Goal: Information Seeking & Learning: Learn about a topic

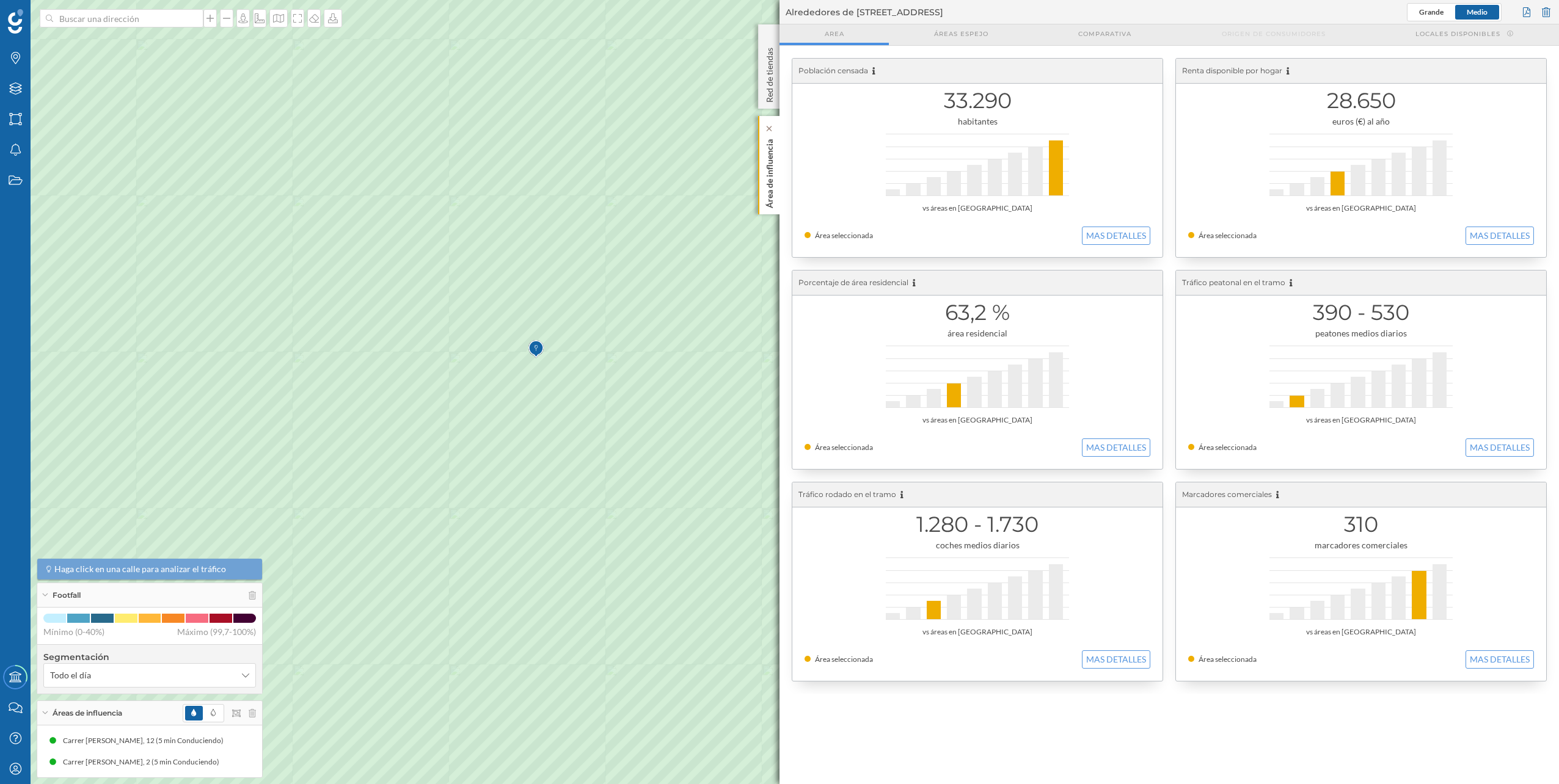
click at [772, 163] on p "Área de influencia" at bounding box center [769, 171] width 12 height 74
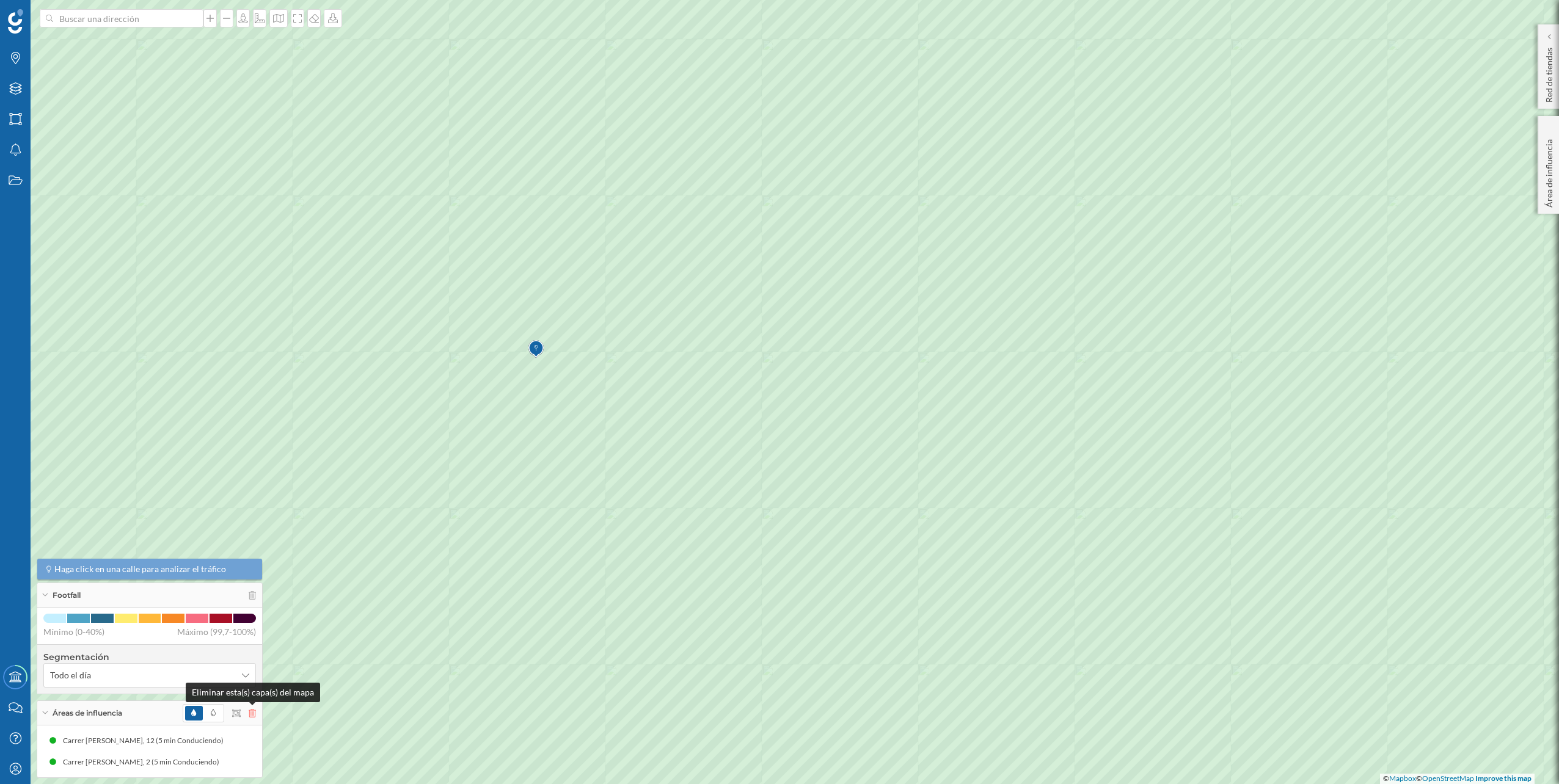
click at [249, 716] on icon at bounding box center [252, 713] width 7 height 9
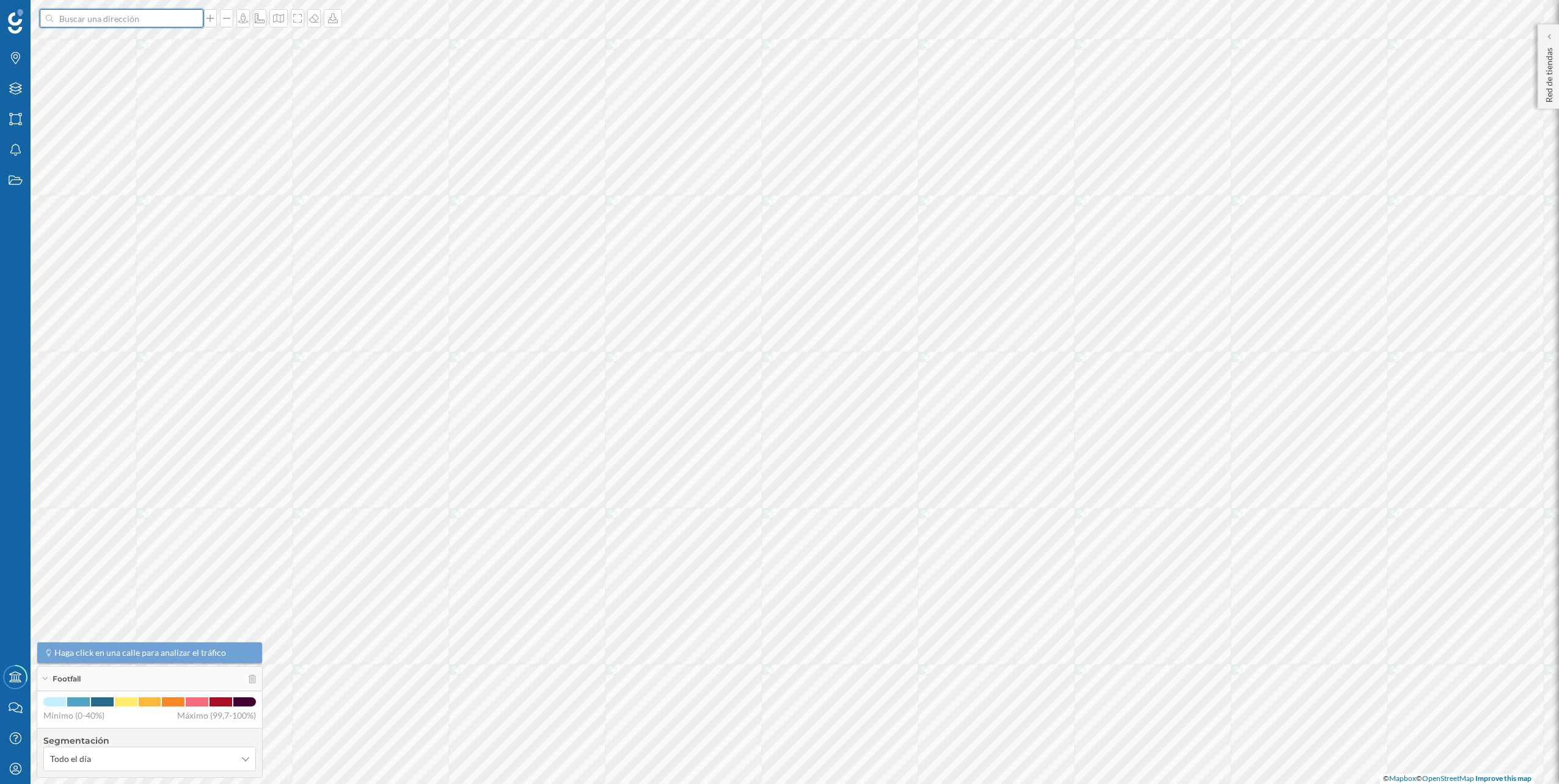
click at [169, 25] on input at bounding box center [121, 18] width 137 height 18
paste input "Carretera Nacional II, Nave 5-7. [GEOGRAPHIC_DATA], 08911 [GEOGRAPHIC_DATA], [G…"
type input "Carretera Nacional II, Nave 5-7. [GEOGRAPHIC_DATA], 08911 [GEOGRAPHIC_DATA], [G…"
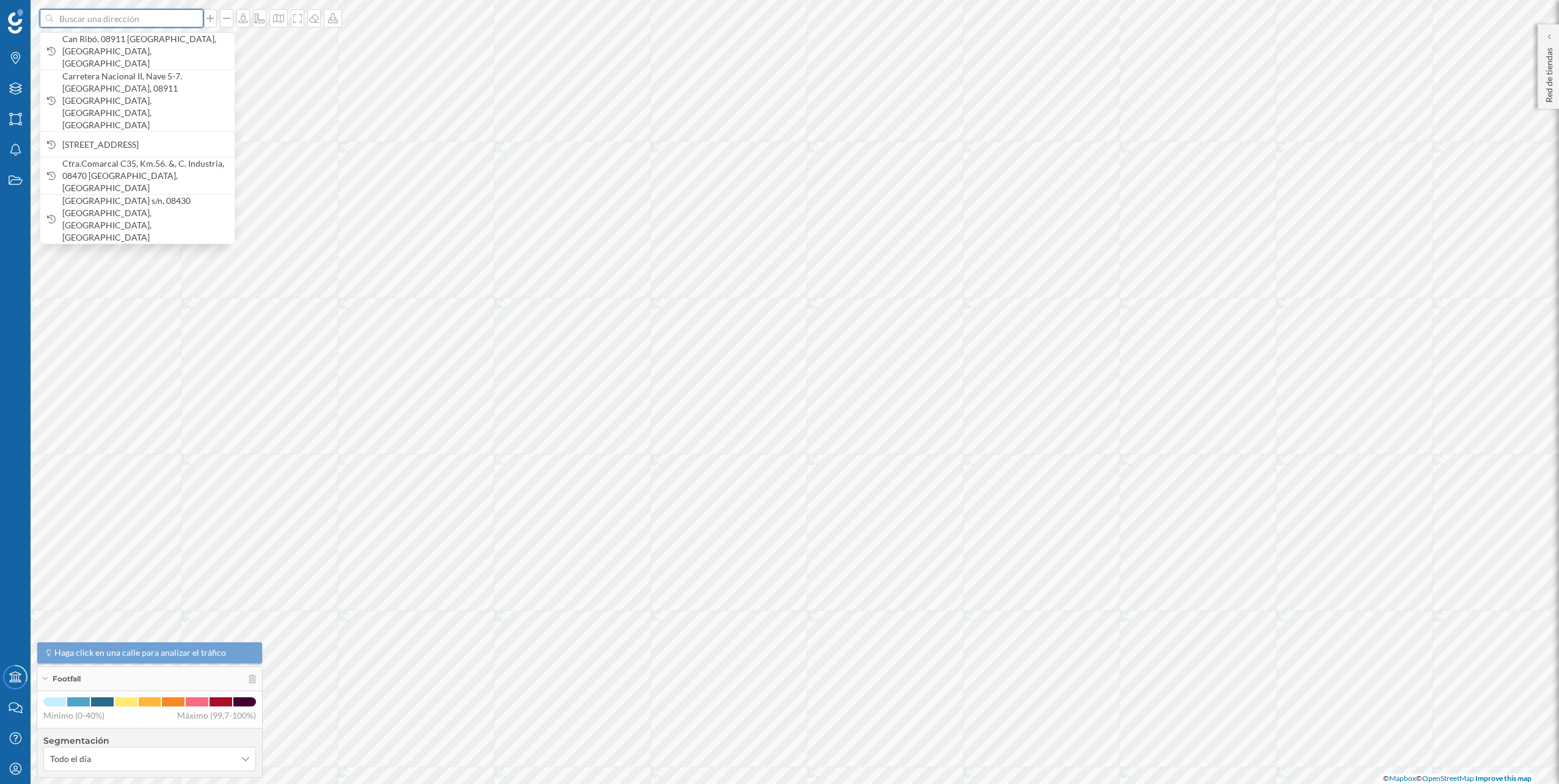
click at [156, 14] on input at bounding box center [121, 18] width 137 height 18
paste input "Carretera Nacional II, Nave 5-7. [GEOGRAPHIC_DATA], 08911 [GEOGRAPHIC_DATA], [G…"
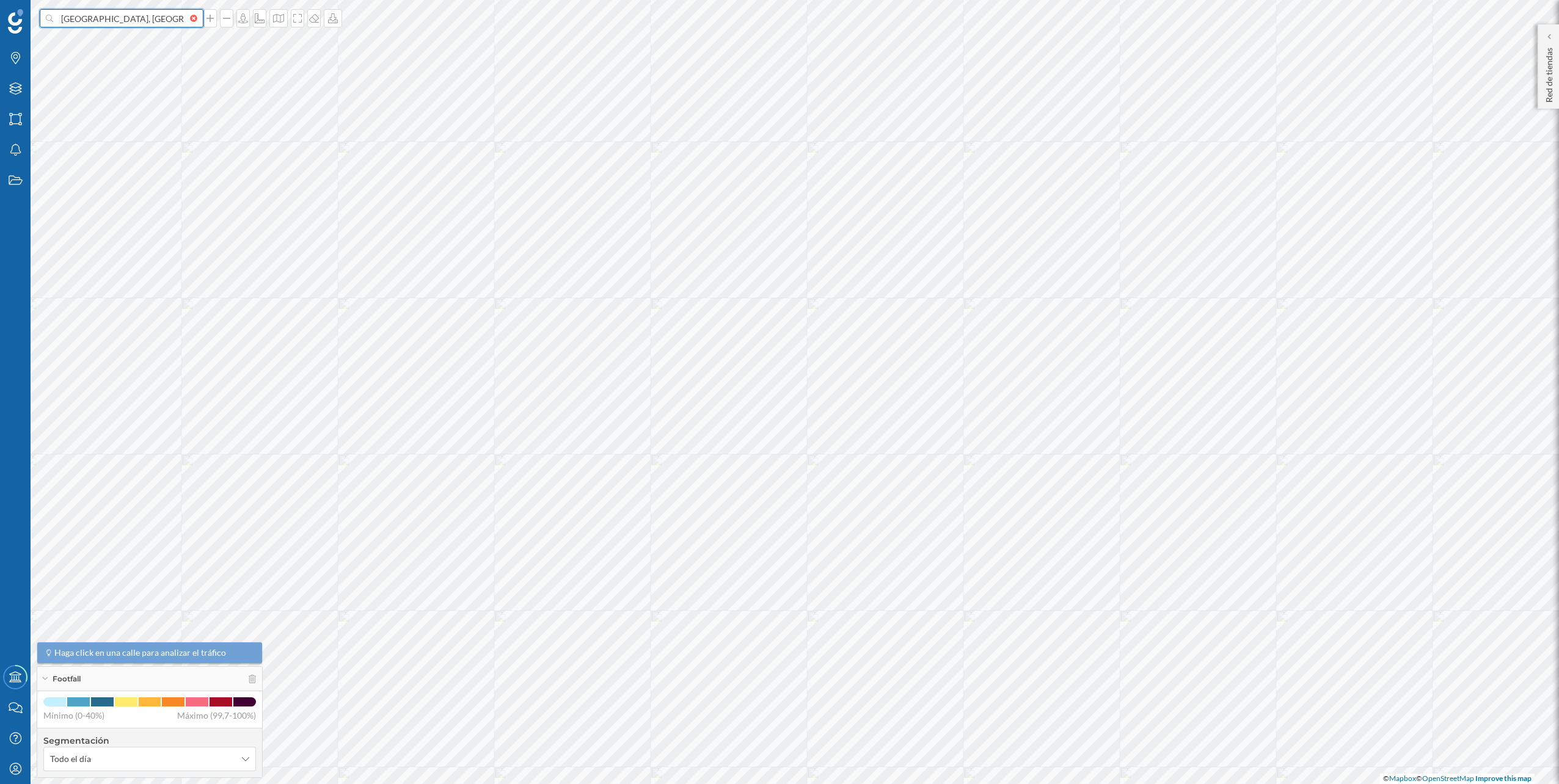
scroll to position [0, 241]
type input "Carretera Nacional II, Nave 5-7. [GEOGRAPHIC_DATA], 08911 [GEOGRAPHIC_DATA], [G…"
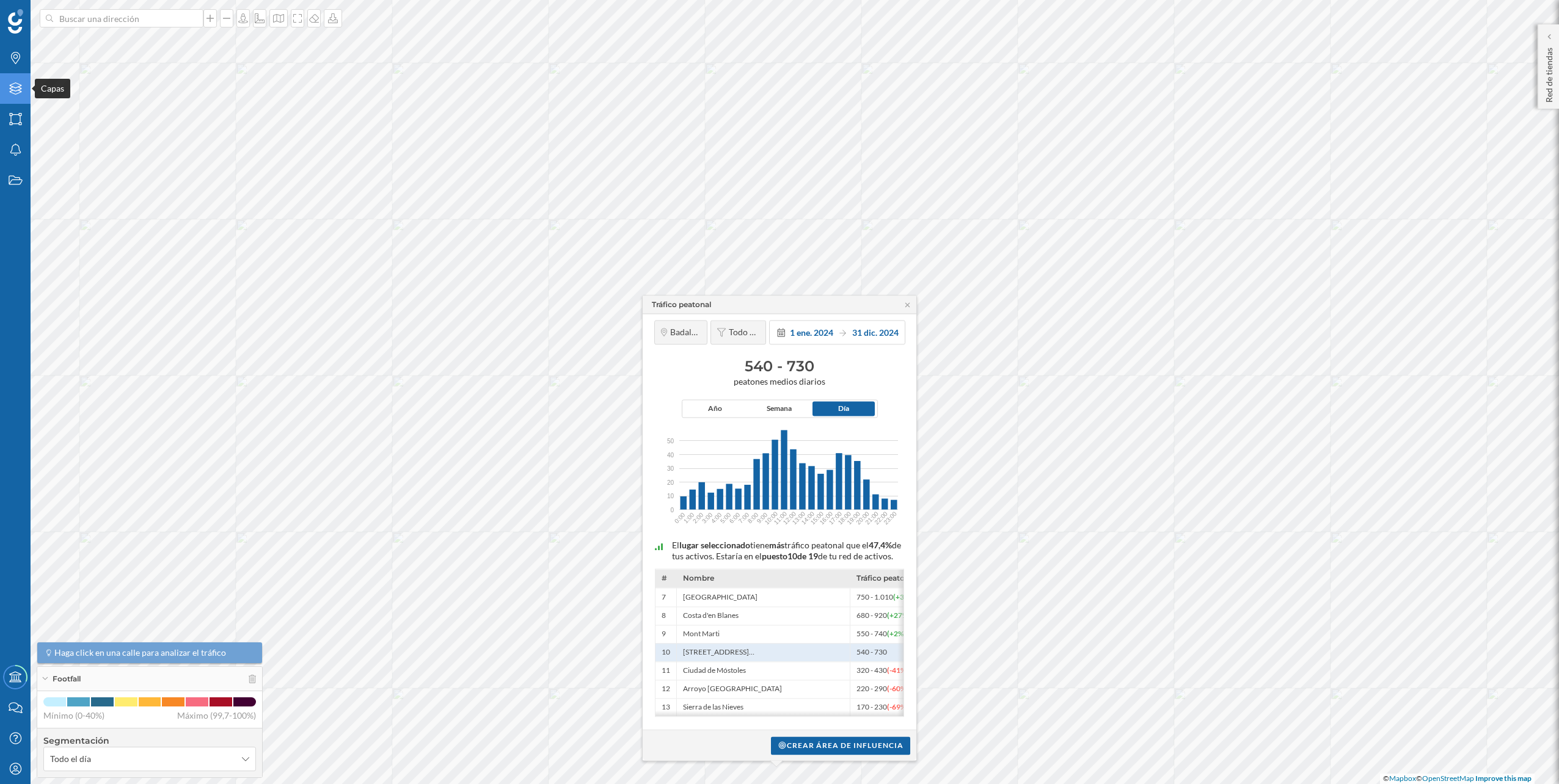
click at [14, 89] on icon "Capas" at bounding box center [15, 88] width 15 height 12
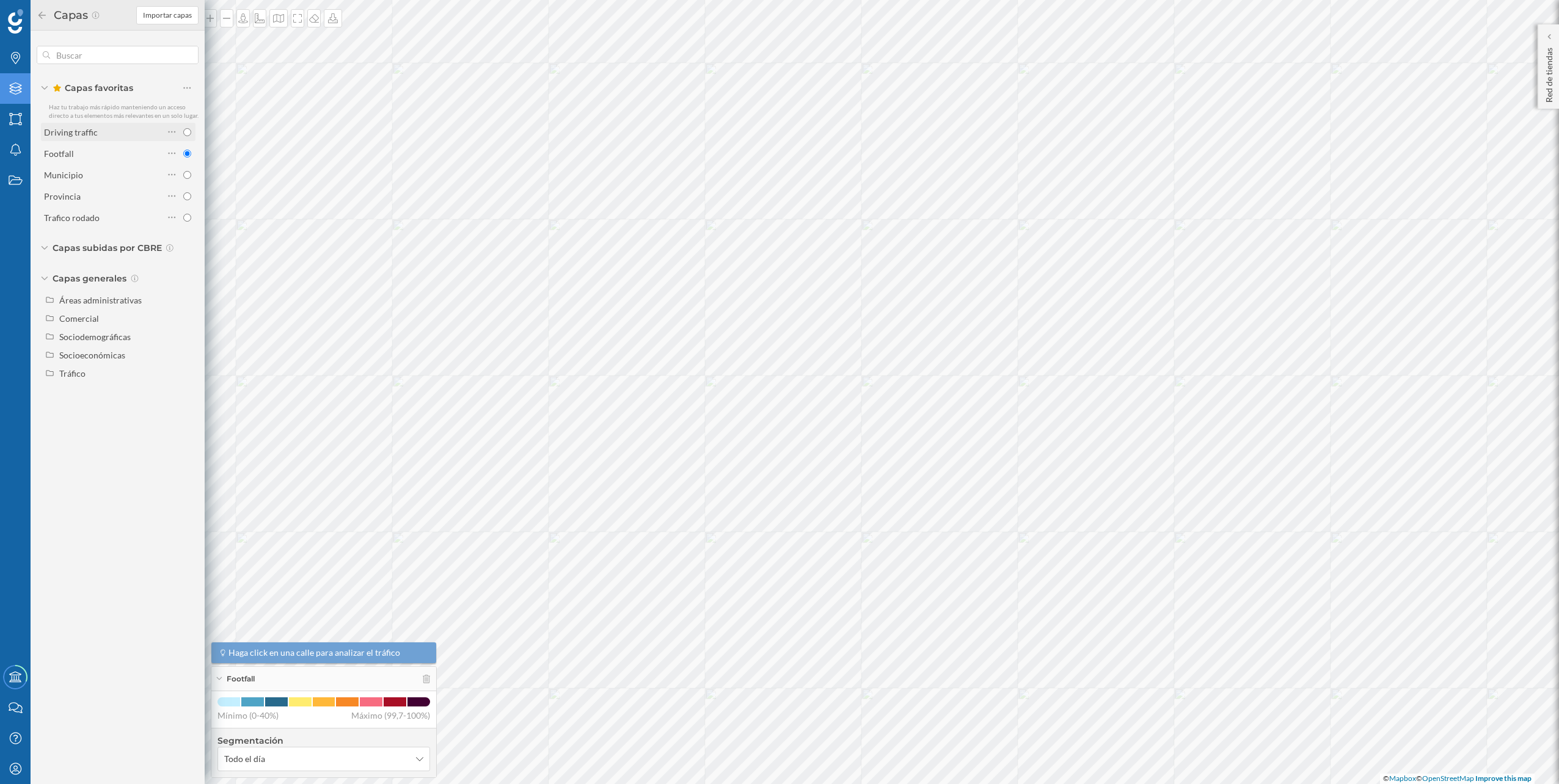
click at [129, 138] on div "Driving traffic" at bounding box center [103, 132] width 120 height 13
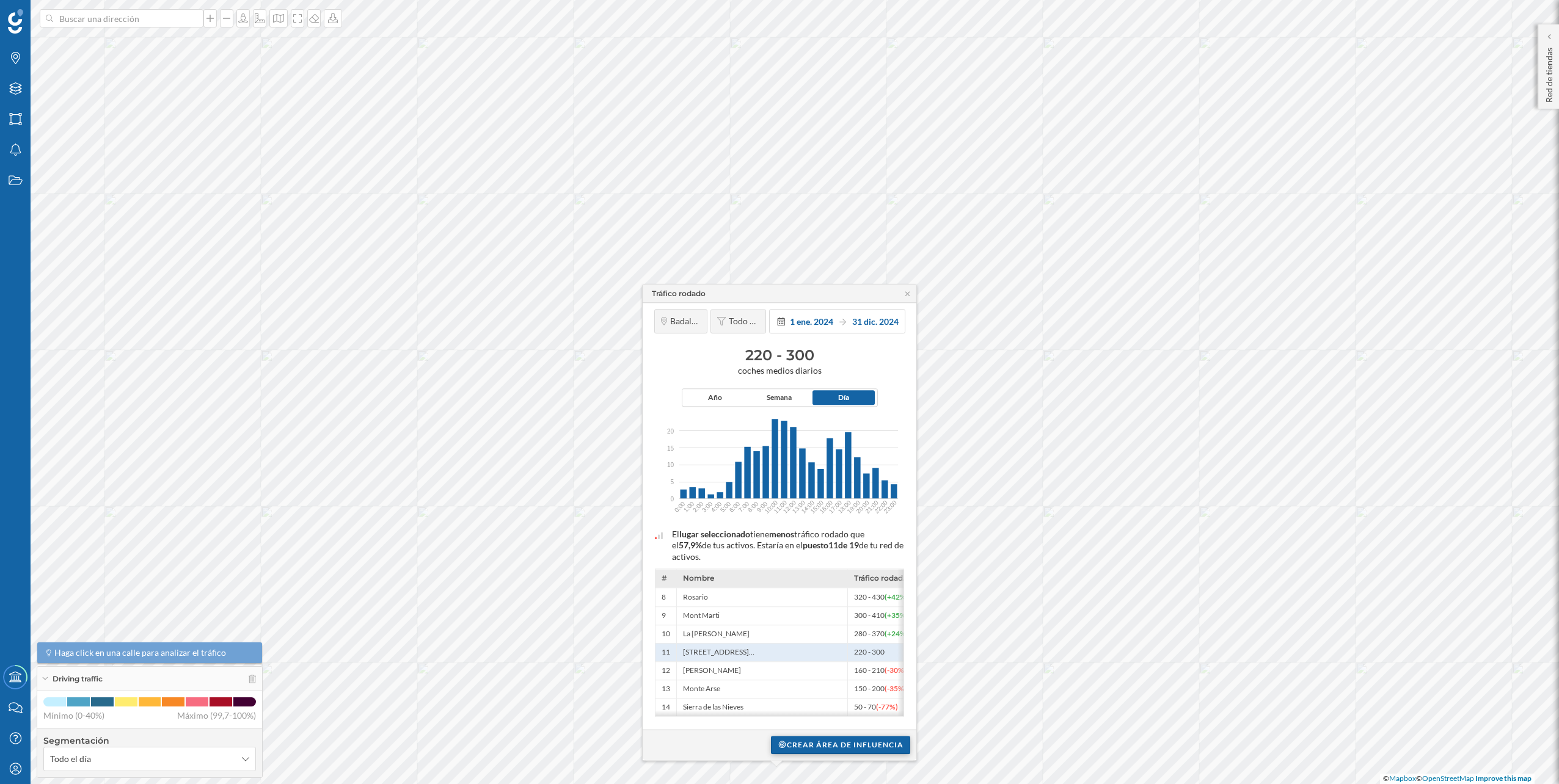
click at [828, 740] on div "Crear área de influencia" at bounding box center [840, 744] width 139 height 18
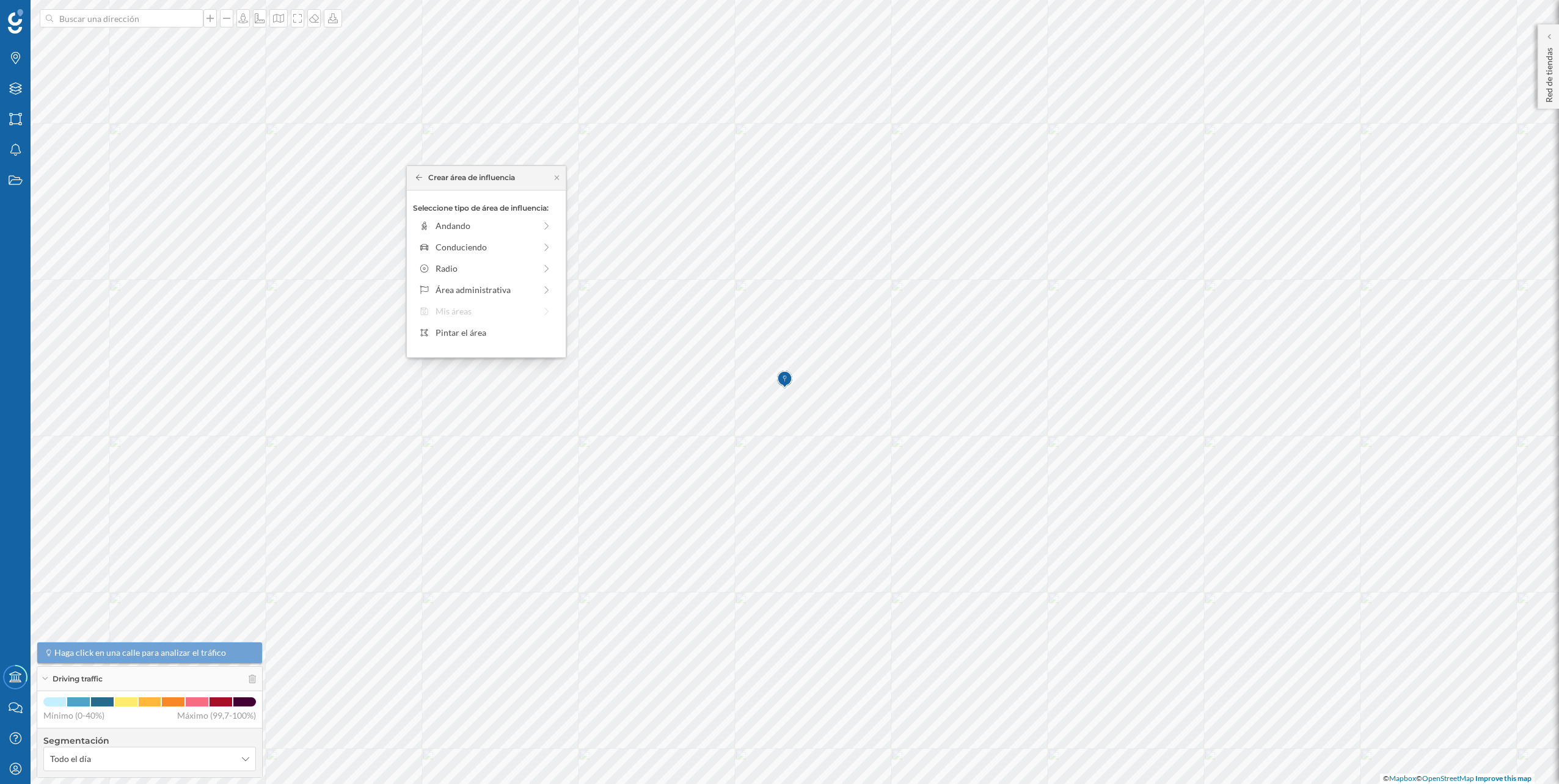
click at [482, 237] on div "Seleccione tipo de área de influencia: Andando Conduciendo Radio Área administr…" at bounding box center [486, 274] width 159 height 167
click at [483, 241] on div "Conduciendo" at bounding box center [485, 247] width 99 height 13
click at [450, 241] on div "0 min. 3 min. 5 min. 7 min. 10 min. 12 min. 15 min. 20 min. 30 min. 45 min. 50 …" at bounding box center [487, 243] width 136 height 3
click at [441, 237] on div "0 min. 3 min. 5 min. 7 min. 10 min. 12 min. 15 min. 20 min. 30 min. 45 min. 50 …" at bounding box center [487, 242] width 136 height 15
click at [487, 328] on div "Crear área de influencia" at bounding box center [486, 333] width 147 height 18
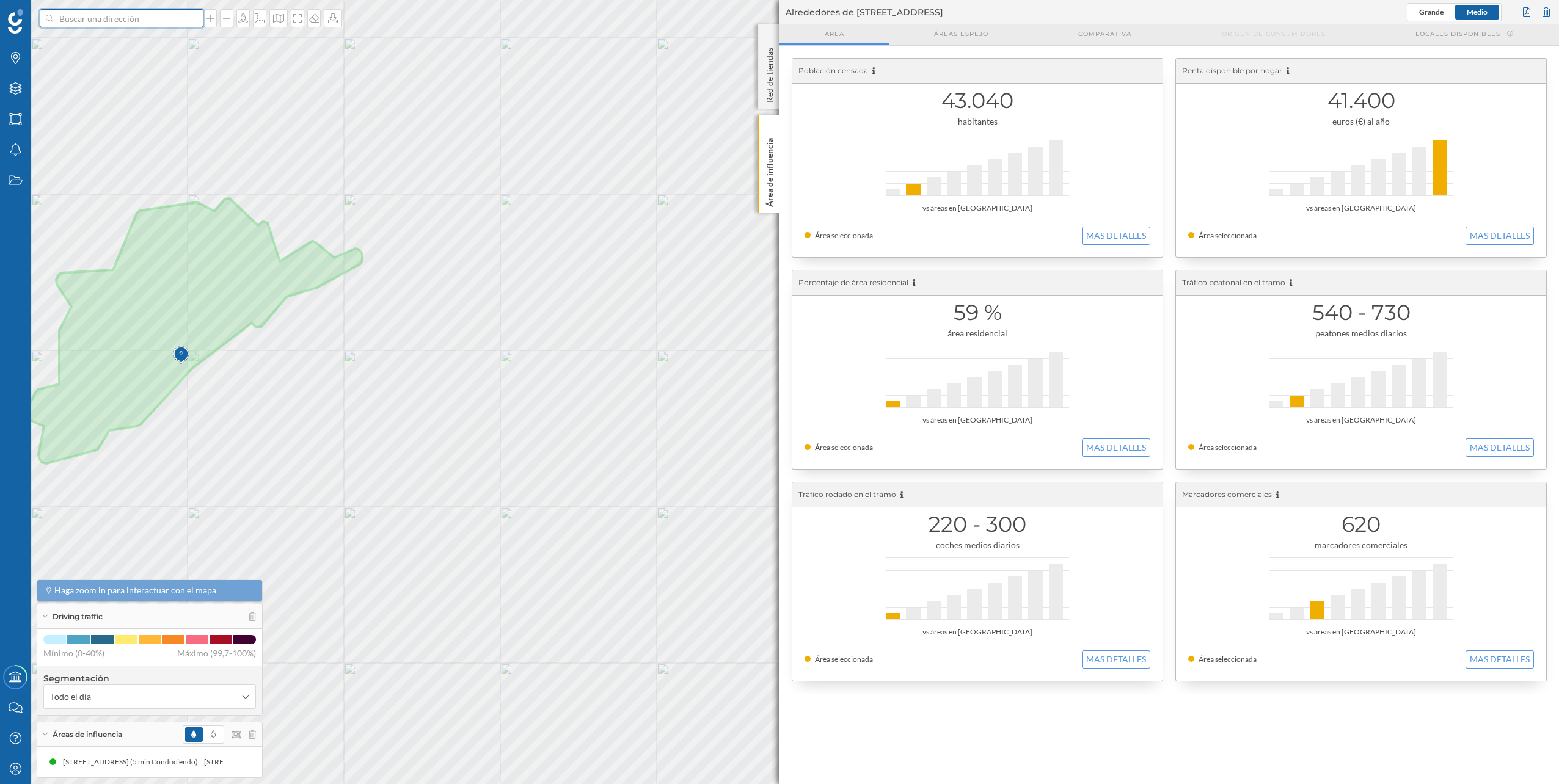
click at [86, 20] on input at bounding box center [121, 18] width 137 height 18
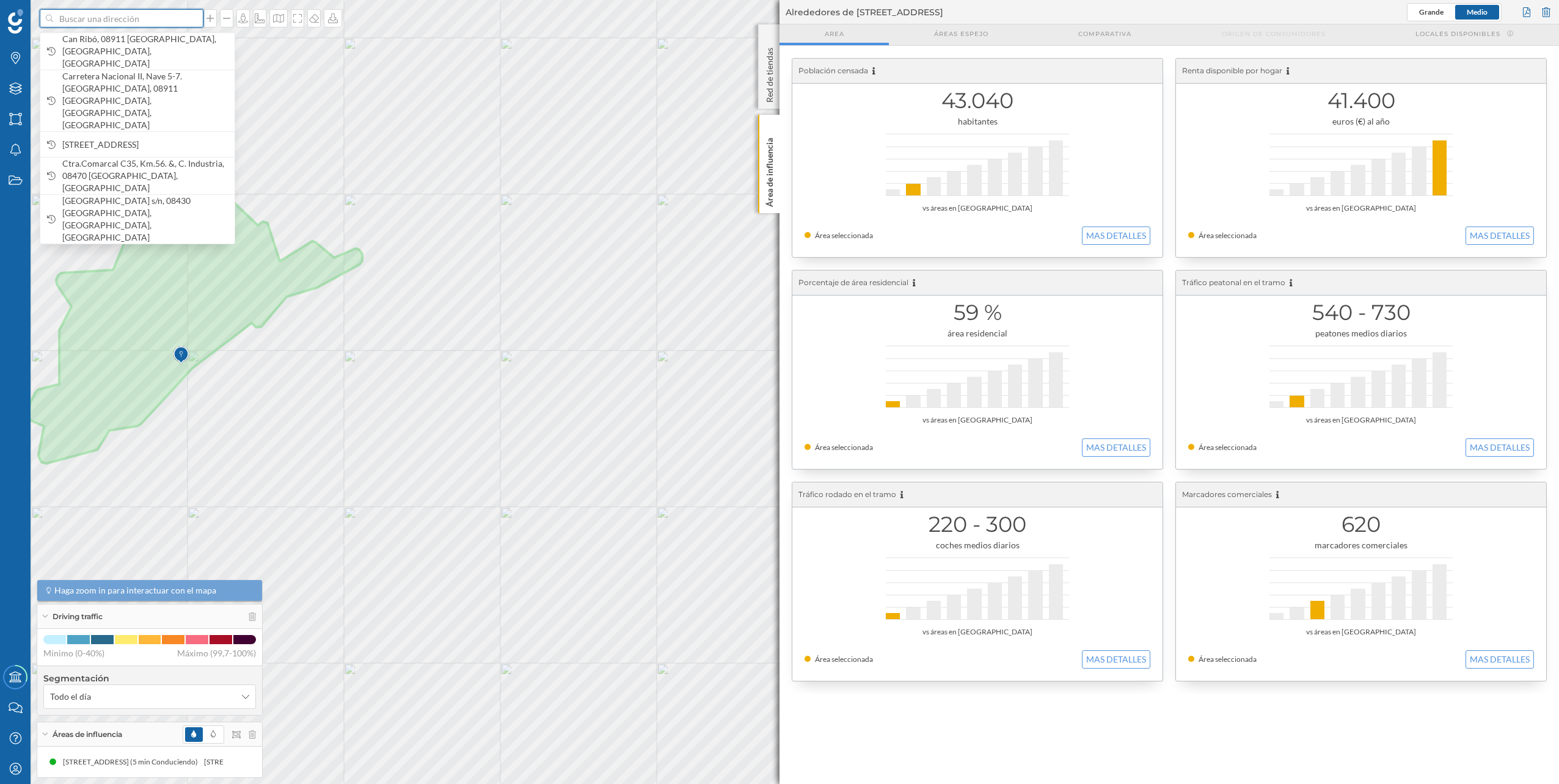
paste input "[STREET_ADDRESS]"
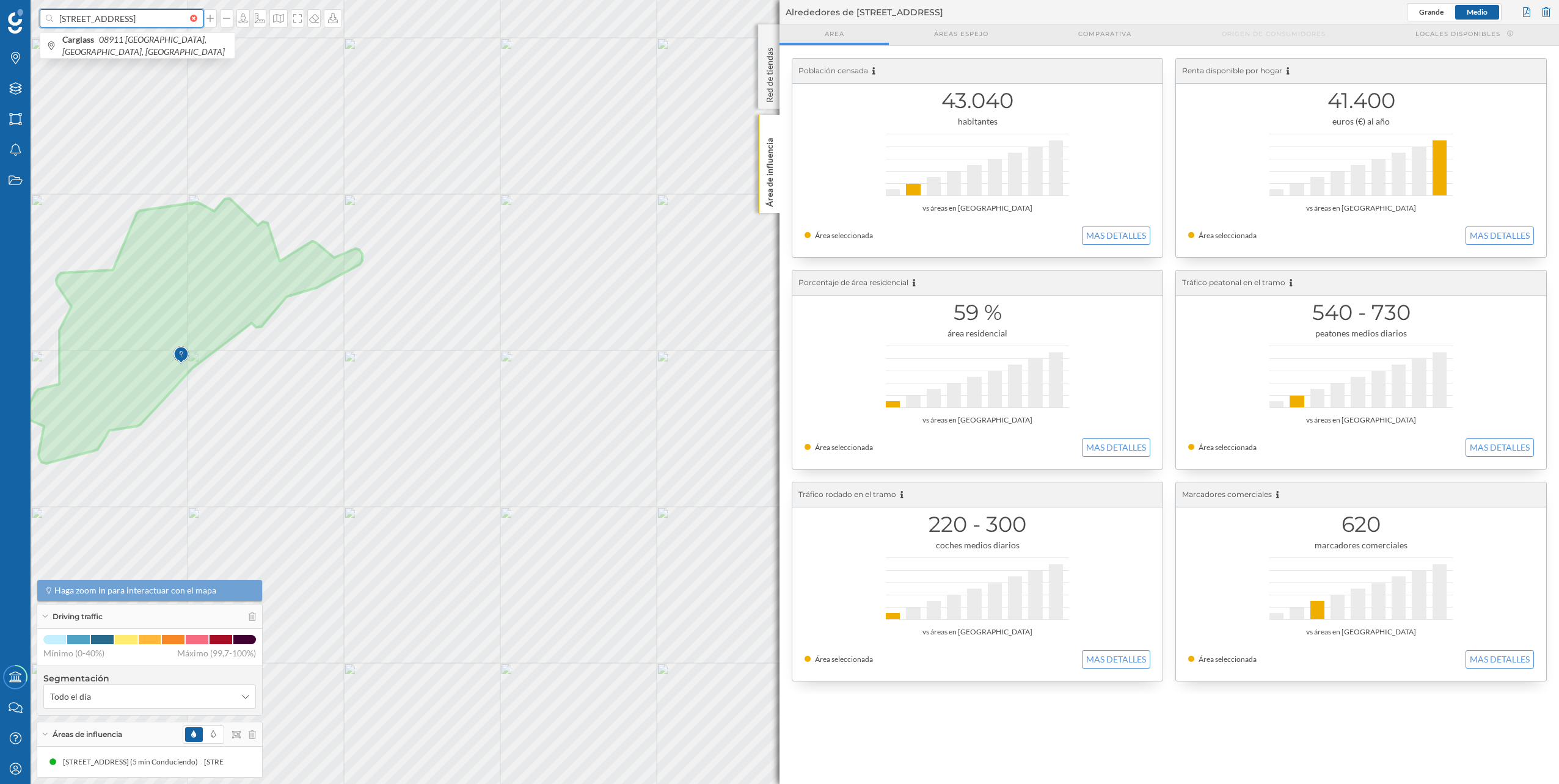
scroll to position [0, 45]
type input "[STREET_ADDRESS]"
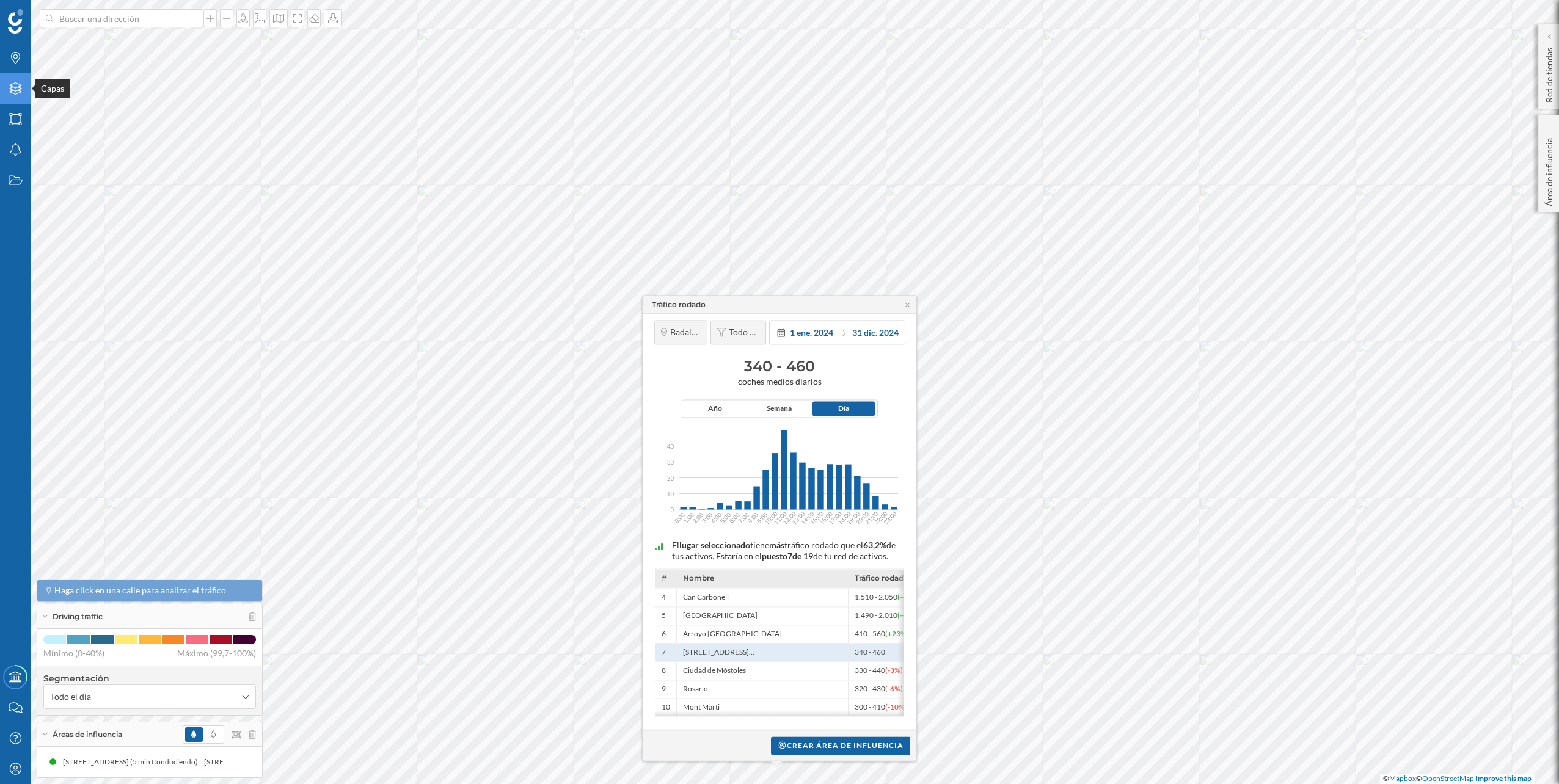
click at [12, 88] on icon at bounding box center [15, 88] width 12 height 12
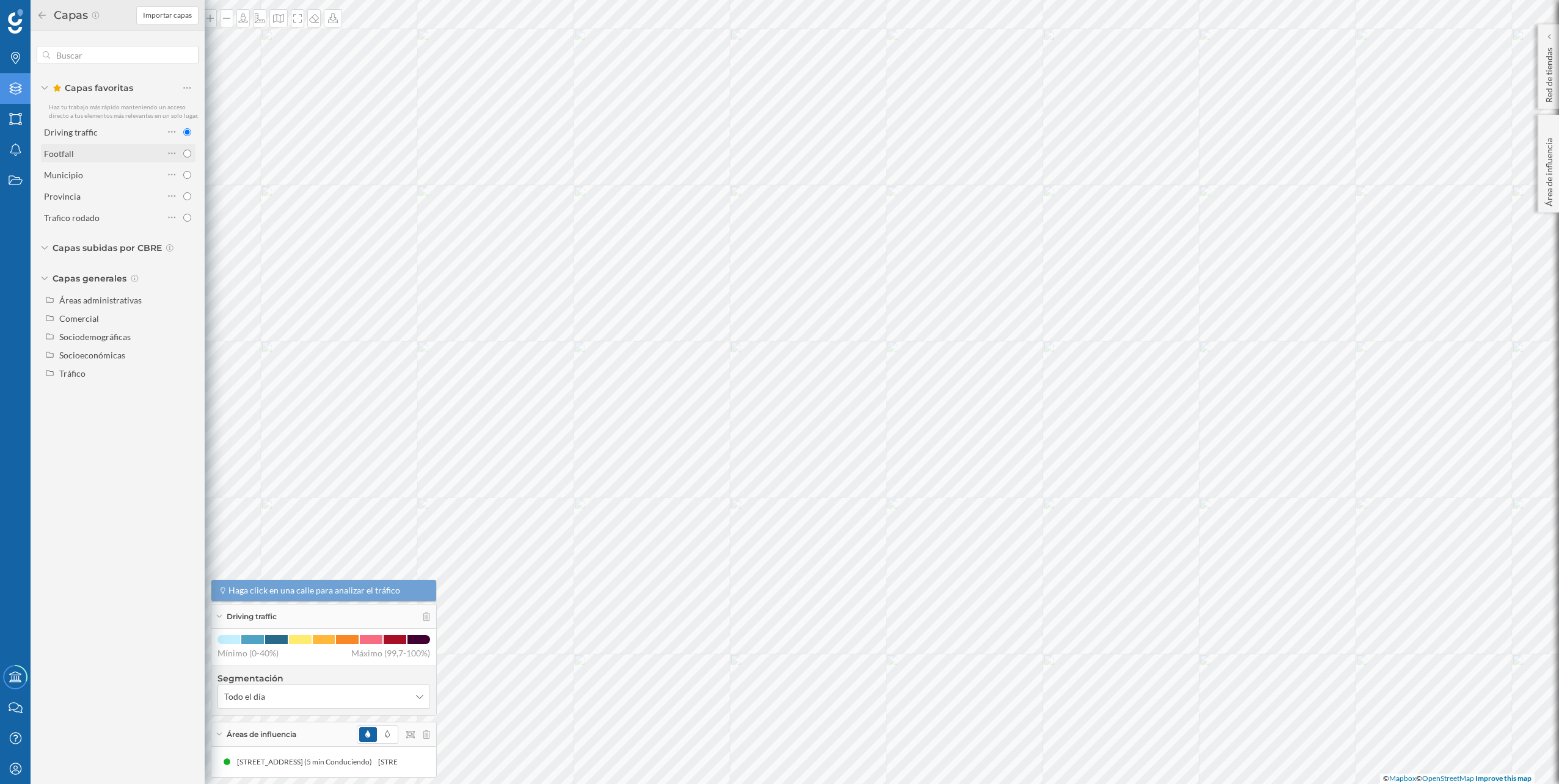
click at [121, 155] on div "Footfall" at bounding box center [103, 153] width 120 height 13
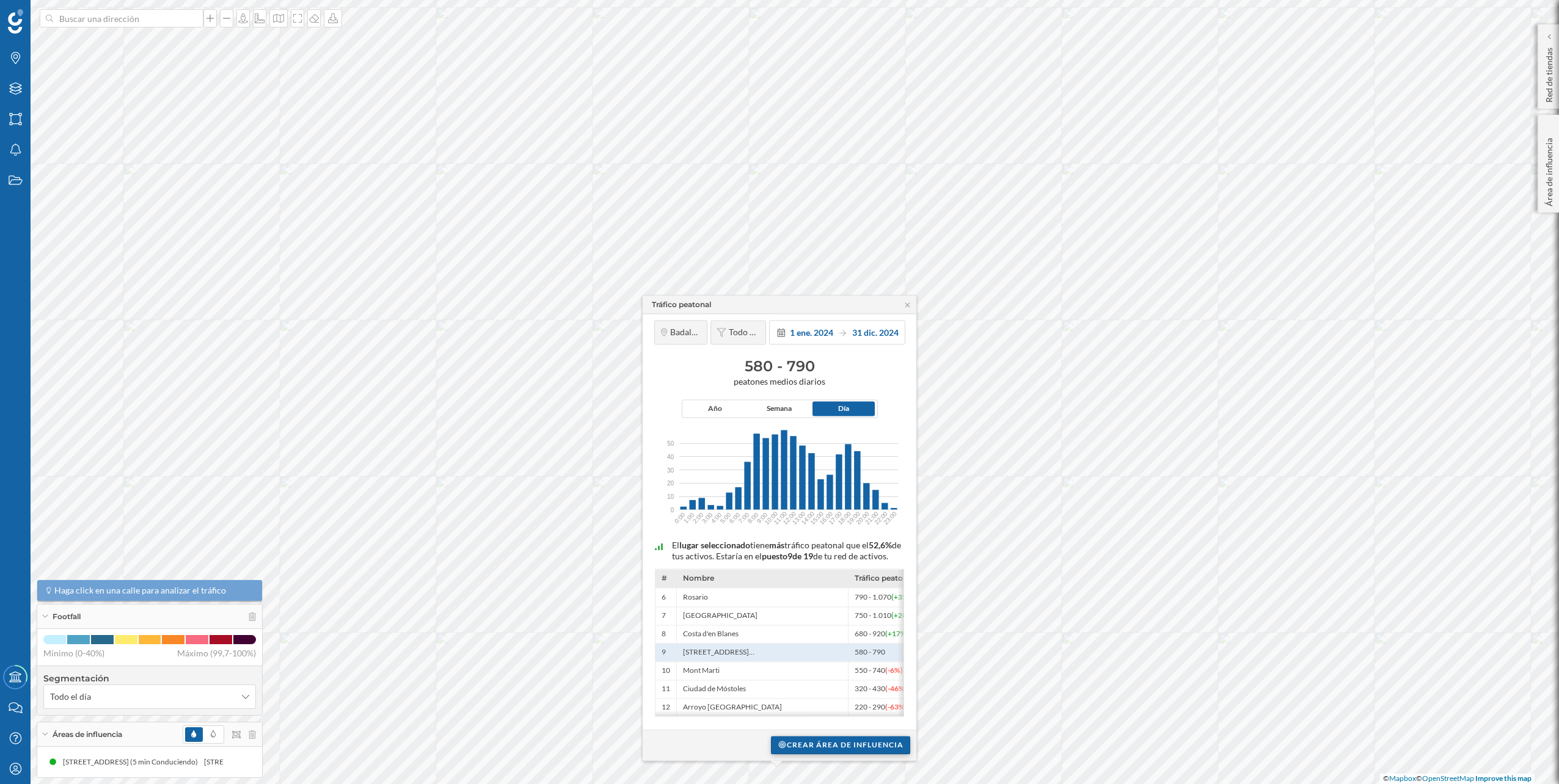
click at [849, 743] on div "Crear área de influencia" at bounding box center [840, 744] width 139 height 18
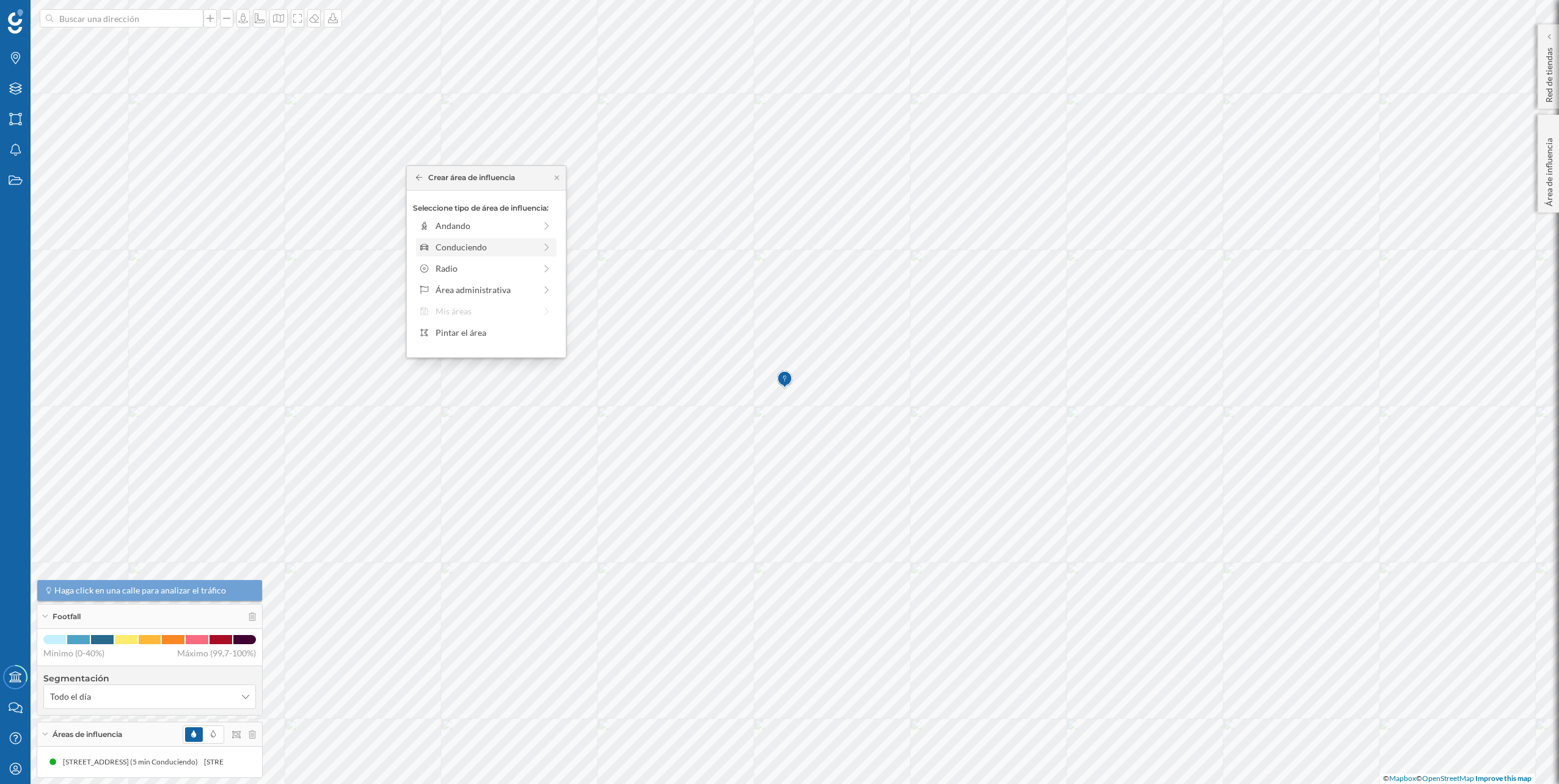
click at [507, 249] on div "Conduciendo" at bounding box center [485, 247] width 99 height 13
click at [436, 240] on div at bounding box center [431, 242] width 12 height 12
click at [475, 335] on div "Crear área de influencia" at bounding box center [486, 333] width 147 height 18
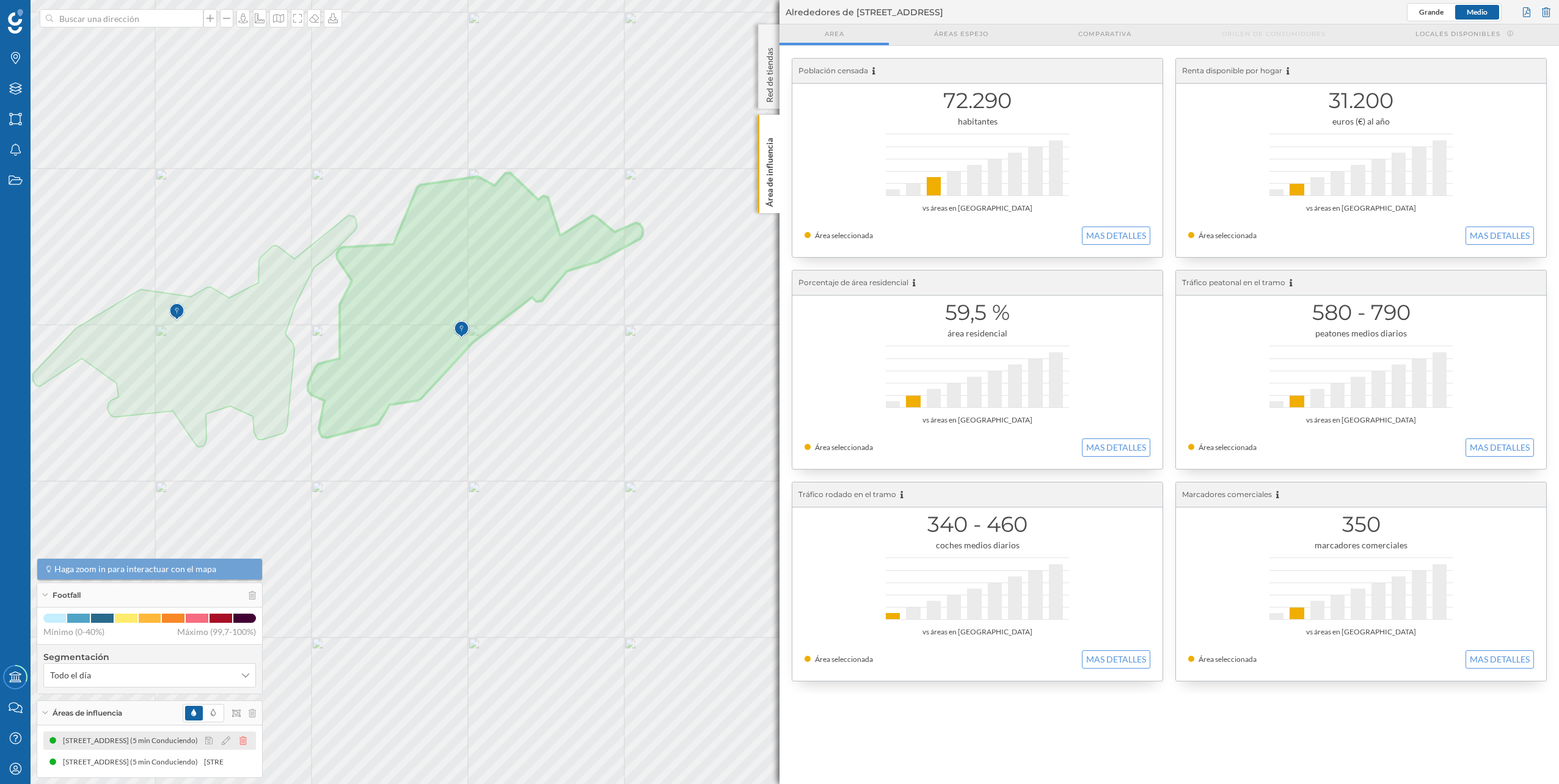
click at [244, 740] on icon at bounding box center [243, 740] width 7 height 9
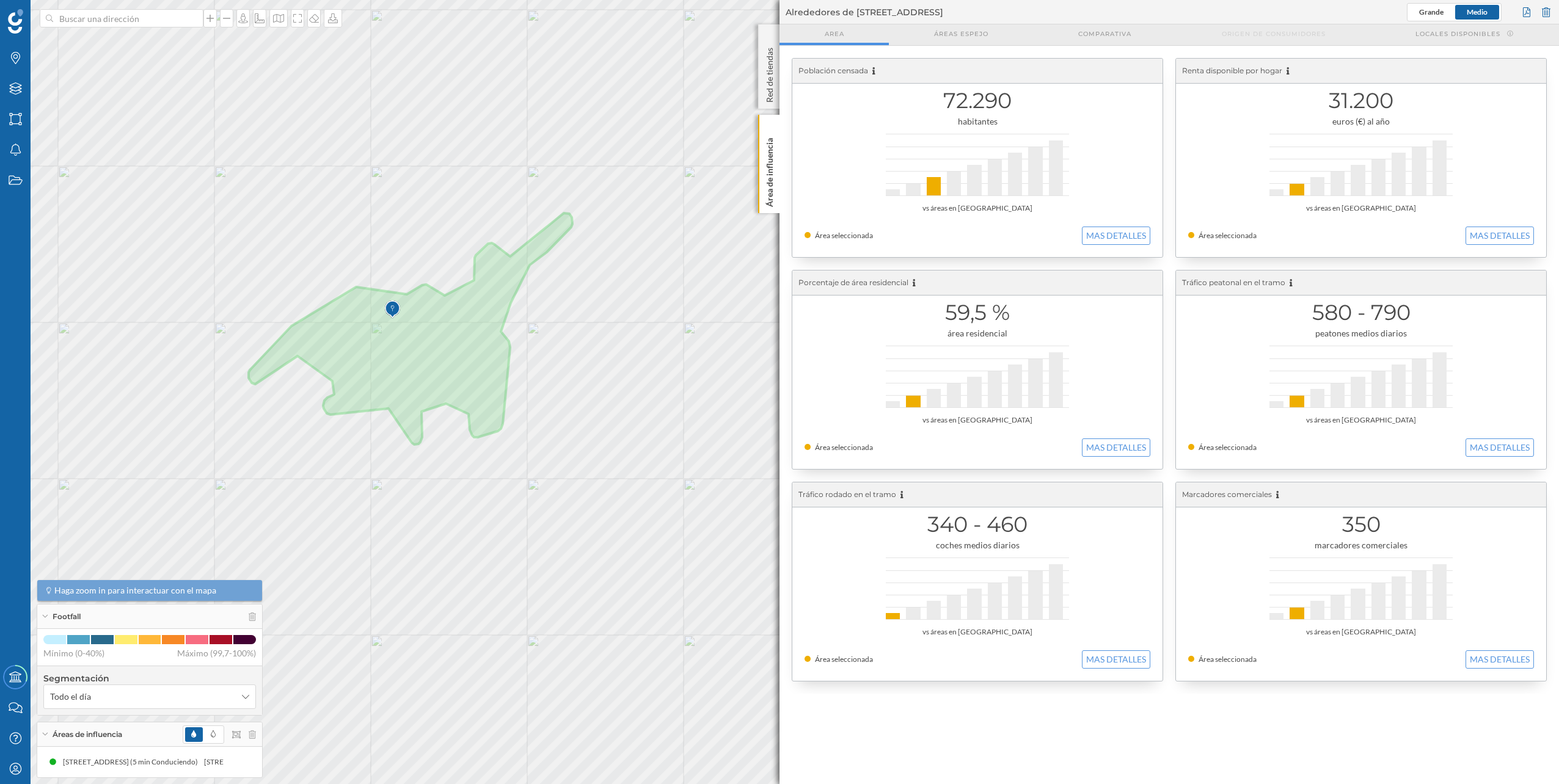
click at [155, 771] on div "[STREET_ADDRESS] (5 min Conduciendo) [STREET_ADDRESS] (5 min Conduciendo)" at bounding box center [149, 762] width 225 height 30
click at [155, 764] on div "[STREET_ADDRESS] (5 min Conduciendo)" at bounding box center [118, 762] width 141 height 12
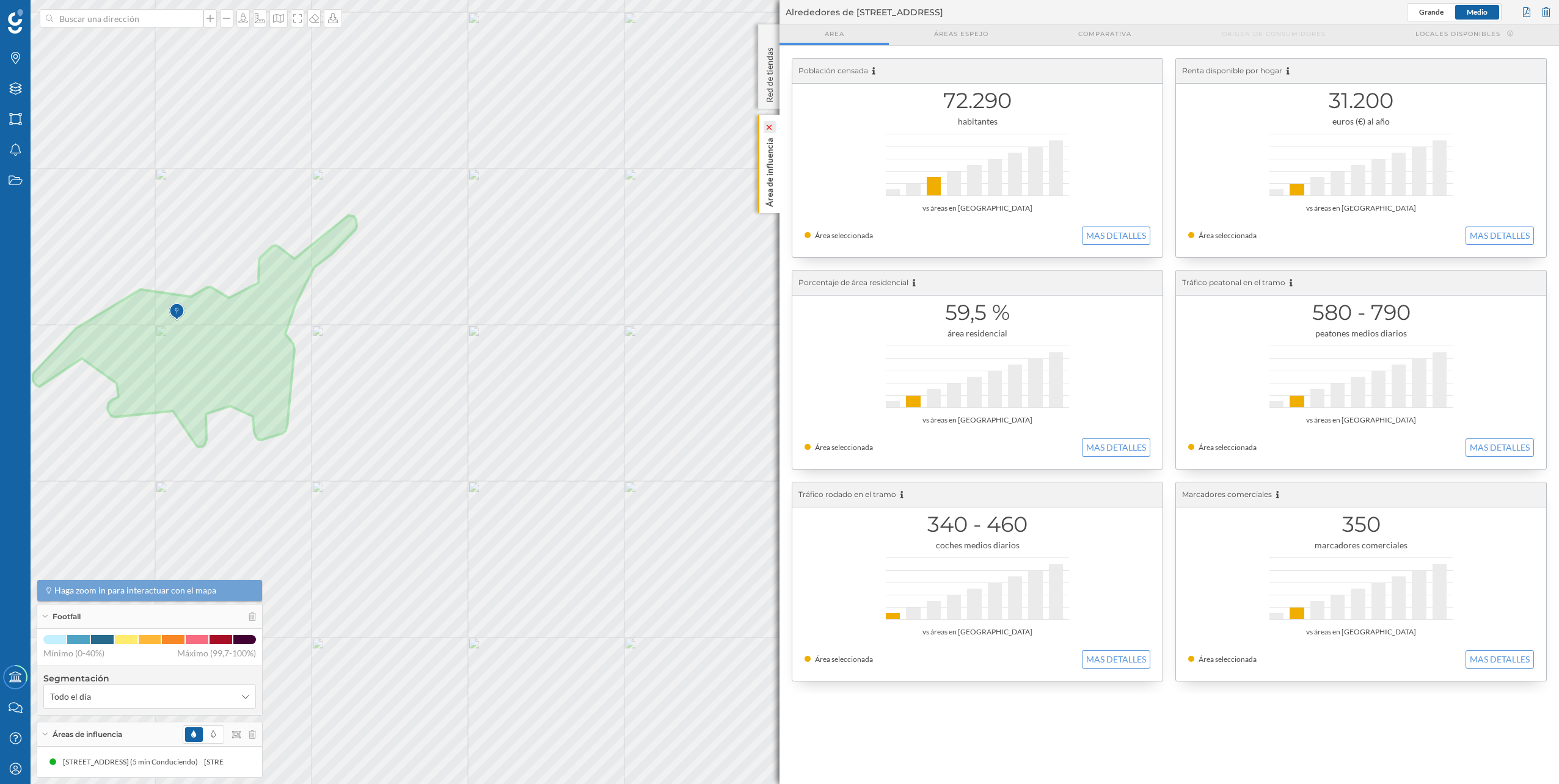
click at [768, 125] on icon at bounding box center [768, 127] width 9 height 6
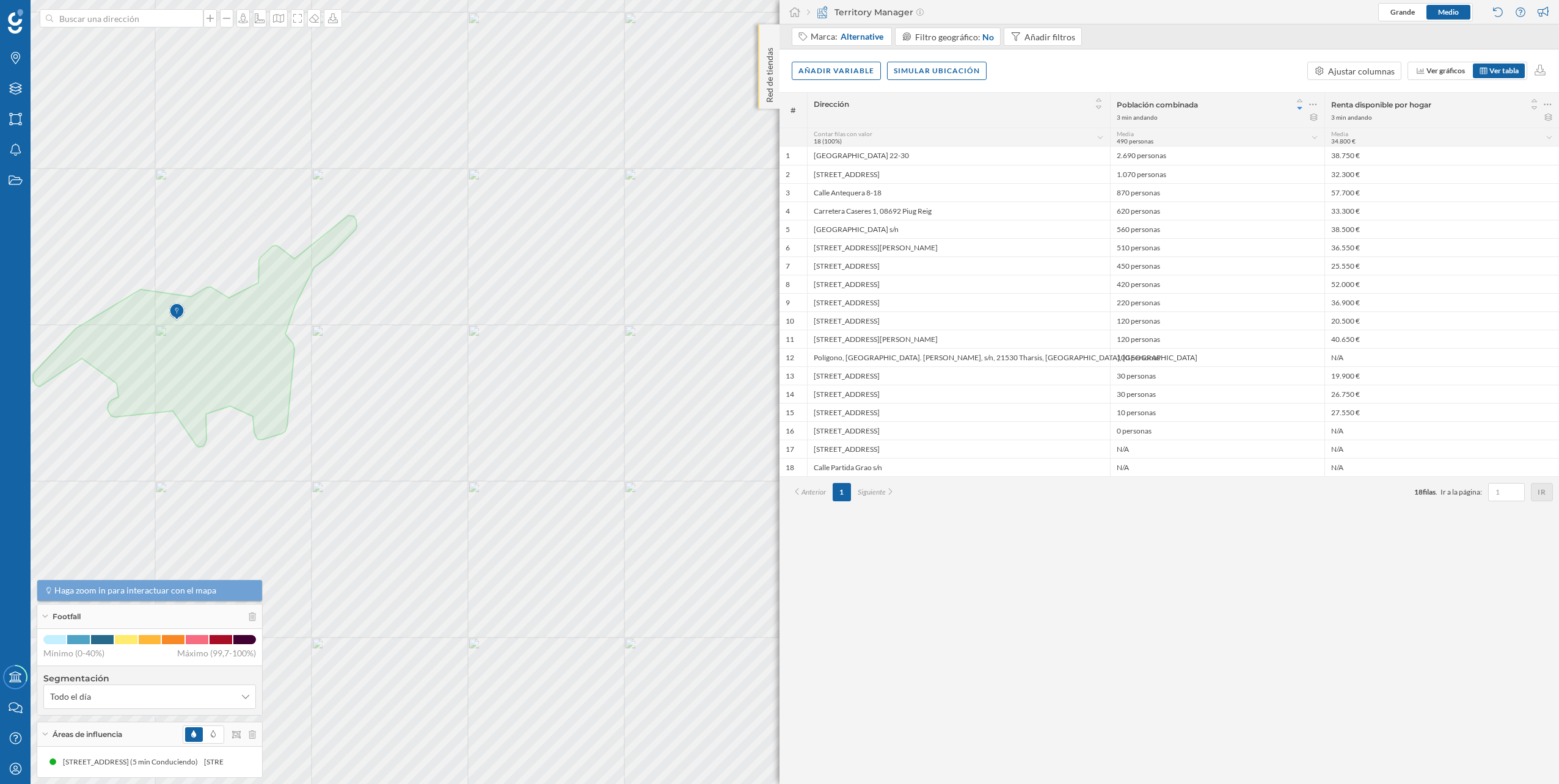
click at [771, 33] on div "Red de tiendas" at bounding box center [768, 67] width 21 height 84
click at [768, 70] on p "Red de tiendas" at bounding box center [769, 72] width 12 height 60
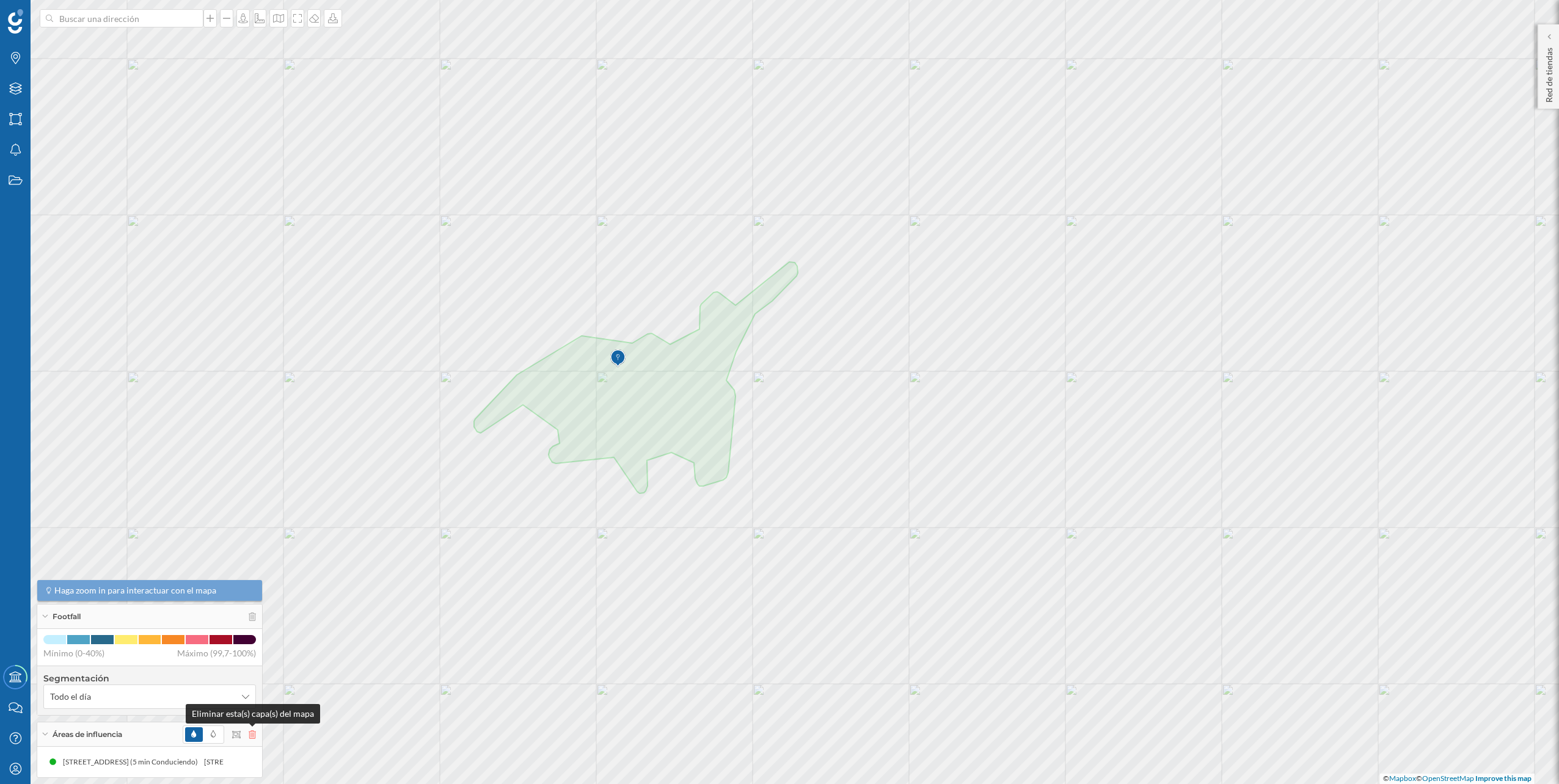
click at [250, 731] on icon at bounding box center [252, 734] width 7 height 9
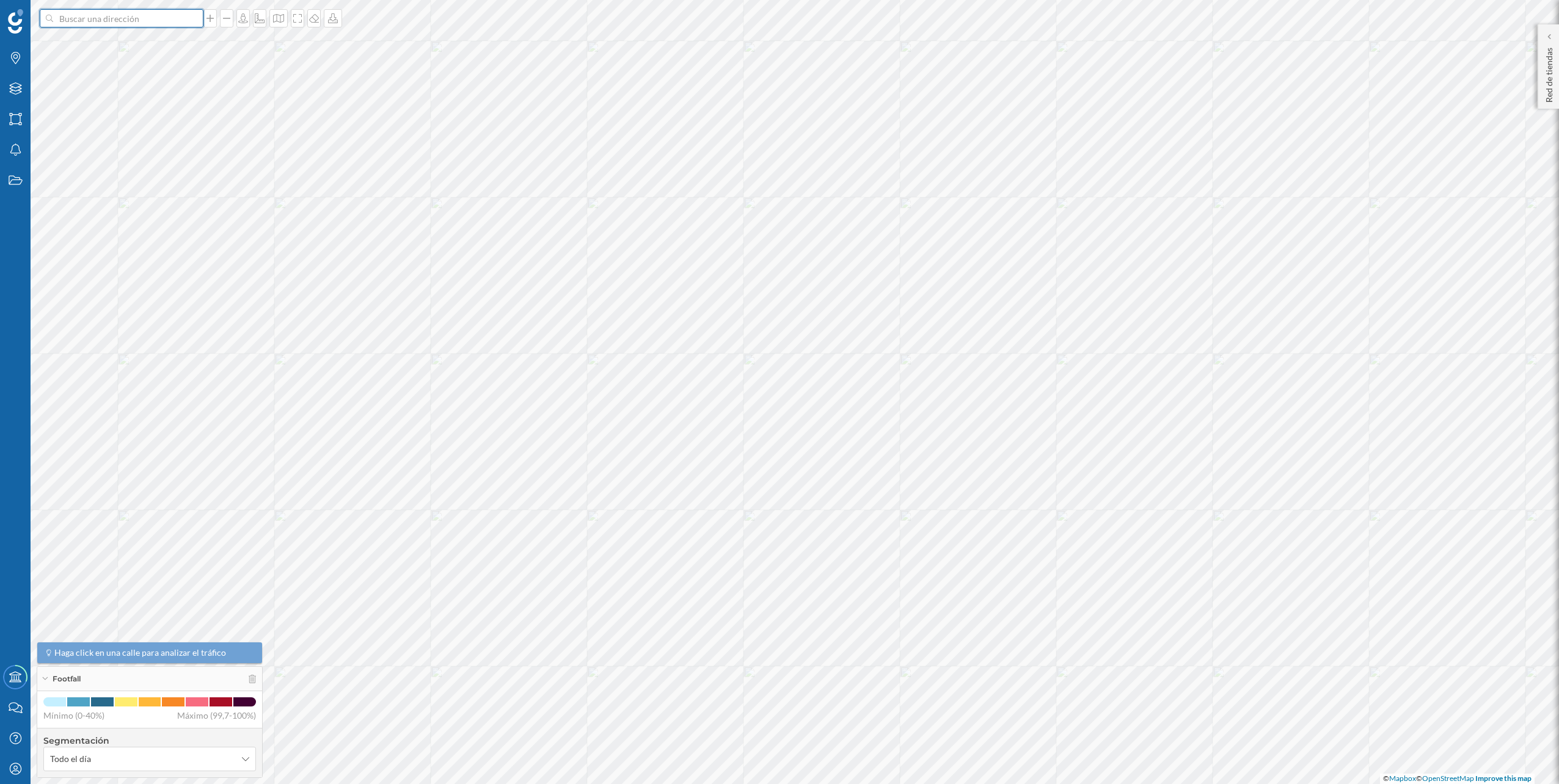
click at [180, 16] on input at bounding box center [121, 18] width 137 height 18
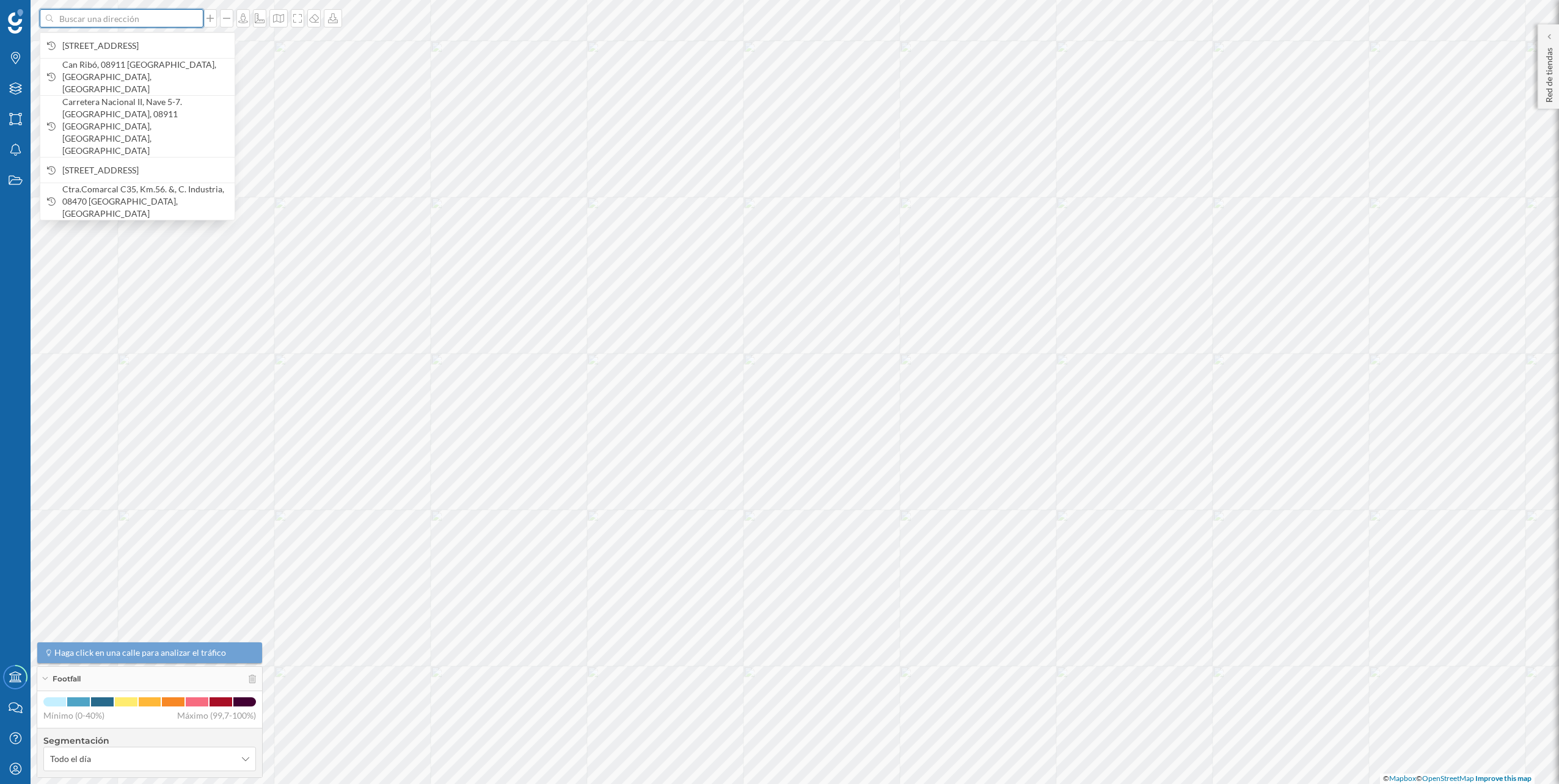
paste input "Passeig [PERSON_NAME], 28-36, C.C. Carrefour, 08917 [GEOGRAPHIC_DATA], [GEOGRAP…"
type input "Passeig [PERSON_NAME], 28-36, C.C. Carrefour, 08917 [GEOGRAPHIC_DATA], [GEOGRAP…"
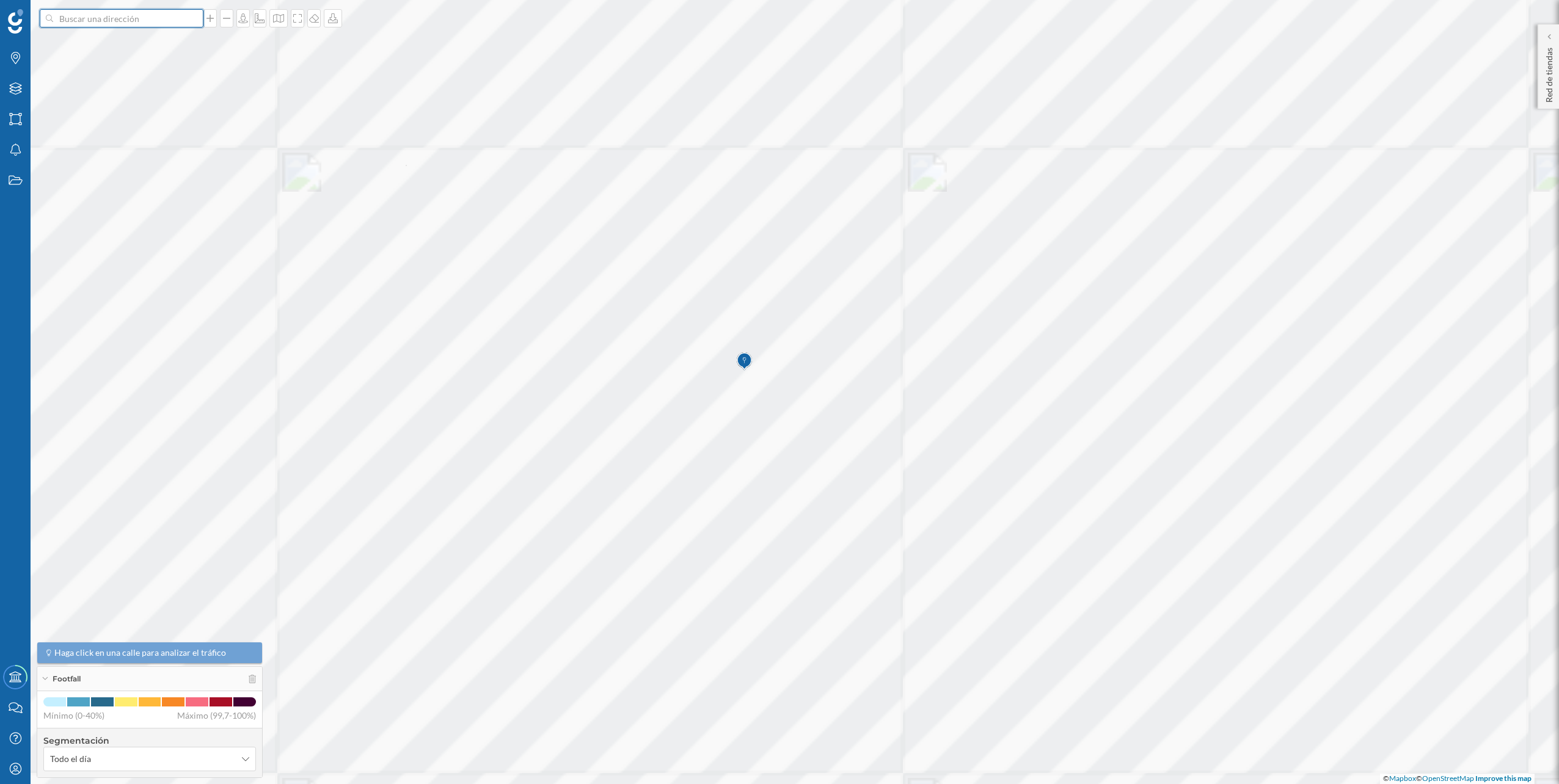
scroll to position [0, 0]
click at [22, 86] on icon "Capas" at bounding box center [15, 88] width 15 height 12
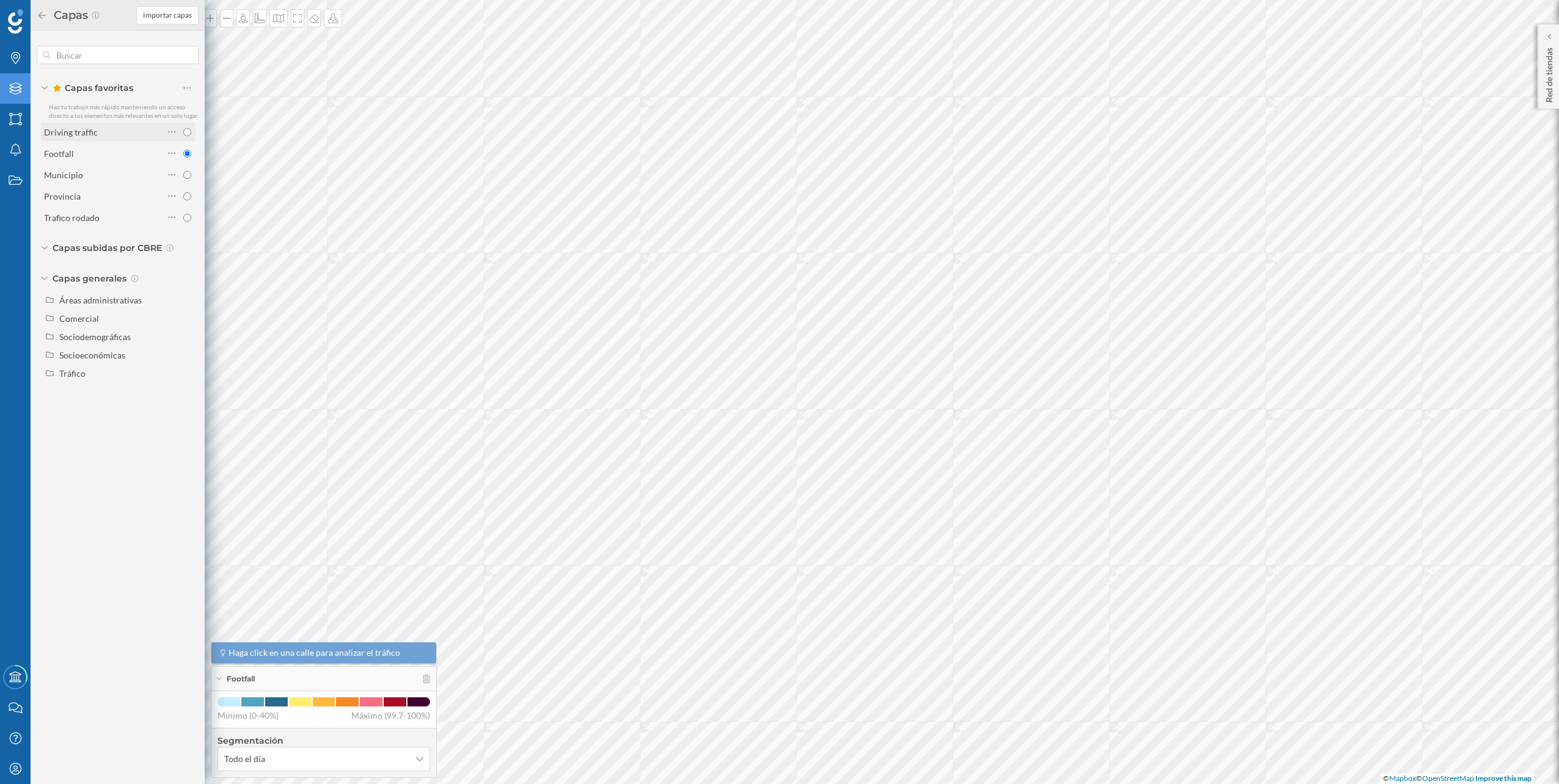
click at [129, 123] on div "Driving traffic" at bounding box center [103, 132] width 120 height 17
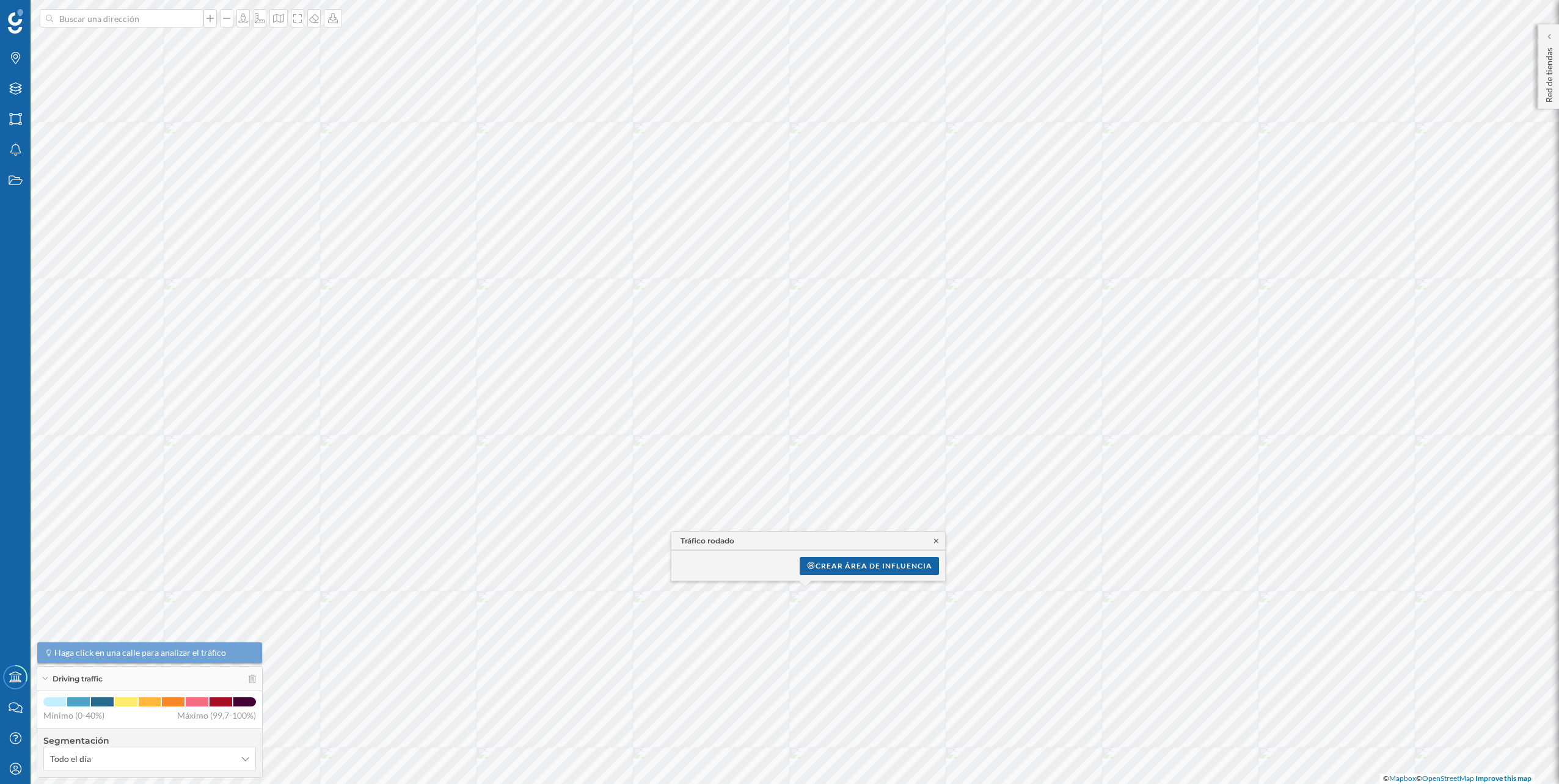
click at [931, 541] on icon at bounding box center [936, 540] width 10 height 7
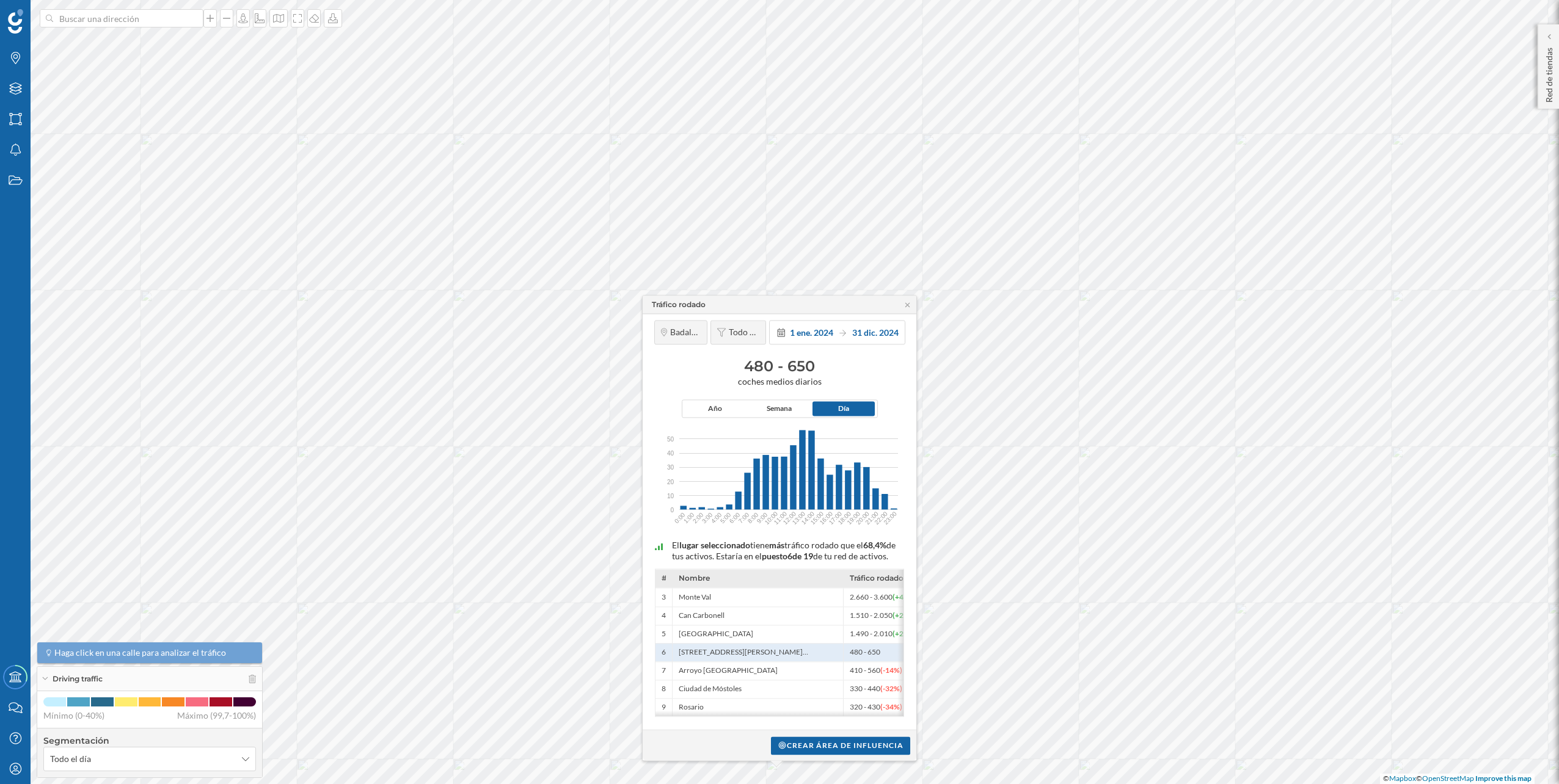
click at [849, 737] on div "Crear área de influencia" at bounding box center [840, 745] width 139 height 18
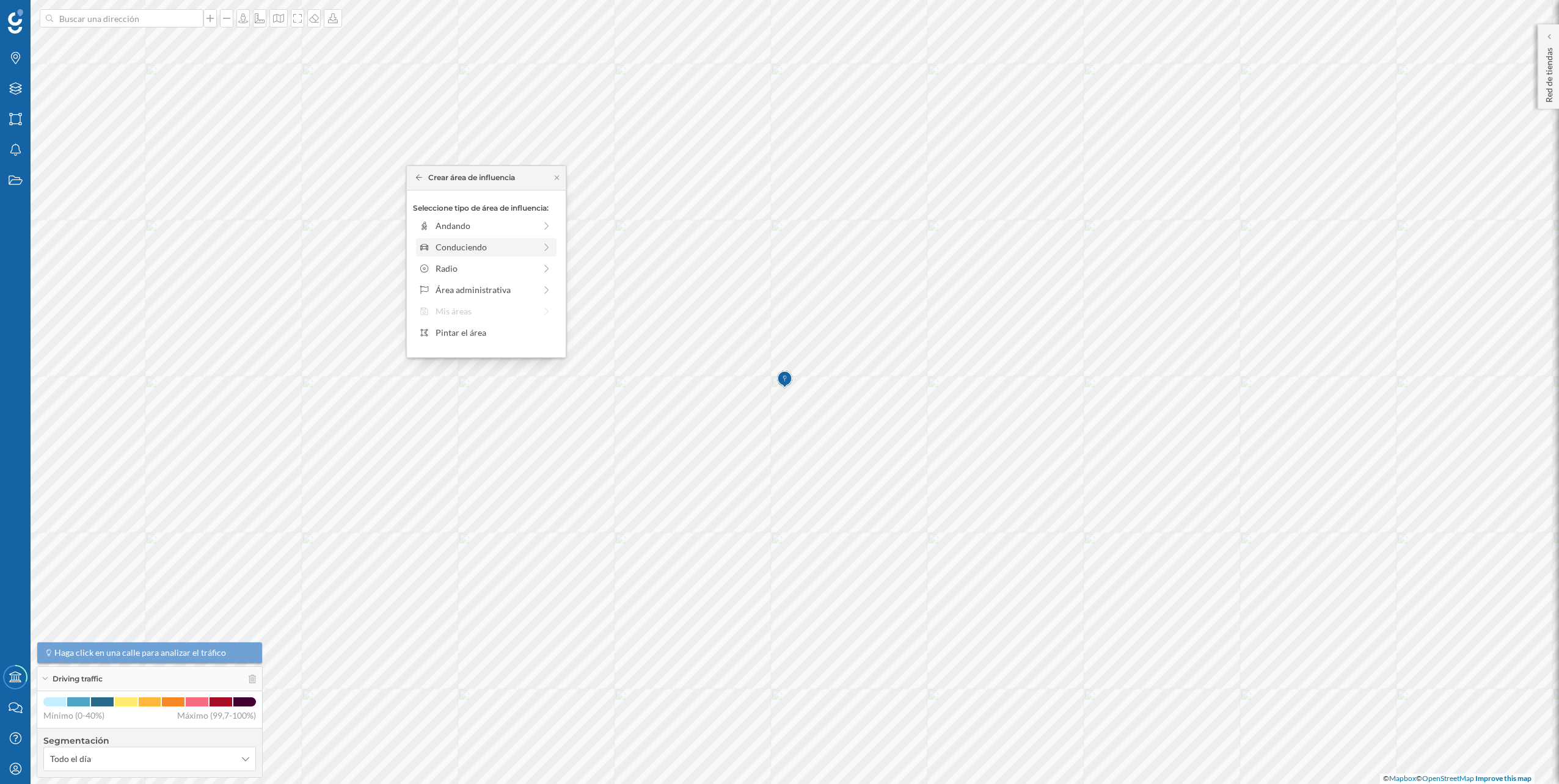
click at [497, 238] on div "Conduciendo" at bounding box center [486, 247] width 141 height 18
click at [444, 240] on div at bounding box center [444, 239] width 2 height 4
click at [483, 342] on div "Crear área de influencia" at bounding box center [486, 333] width 147 height 18
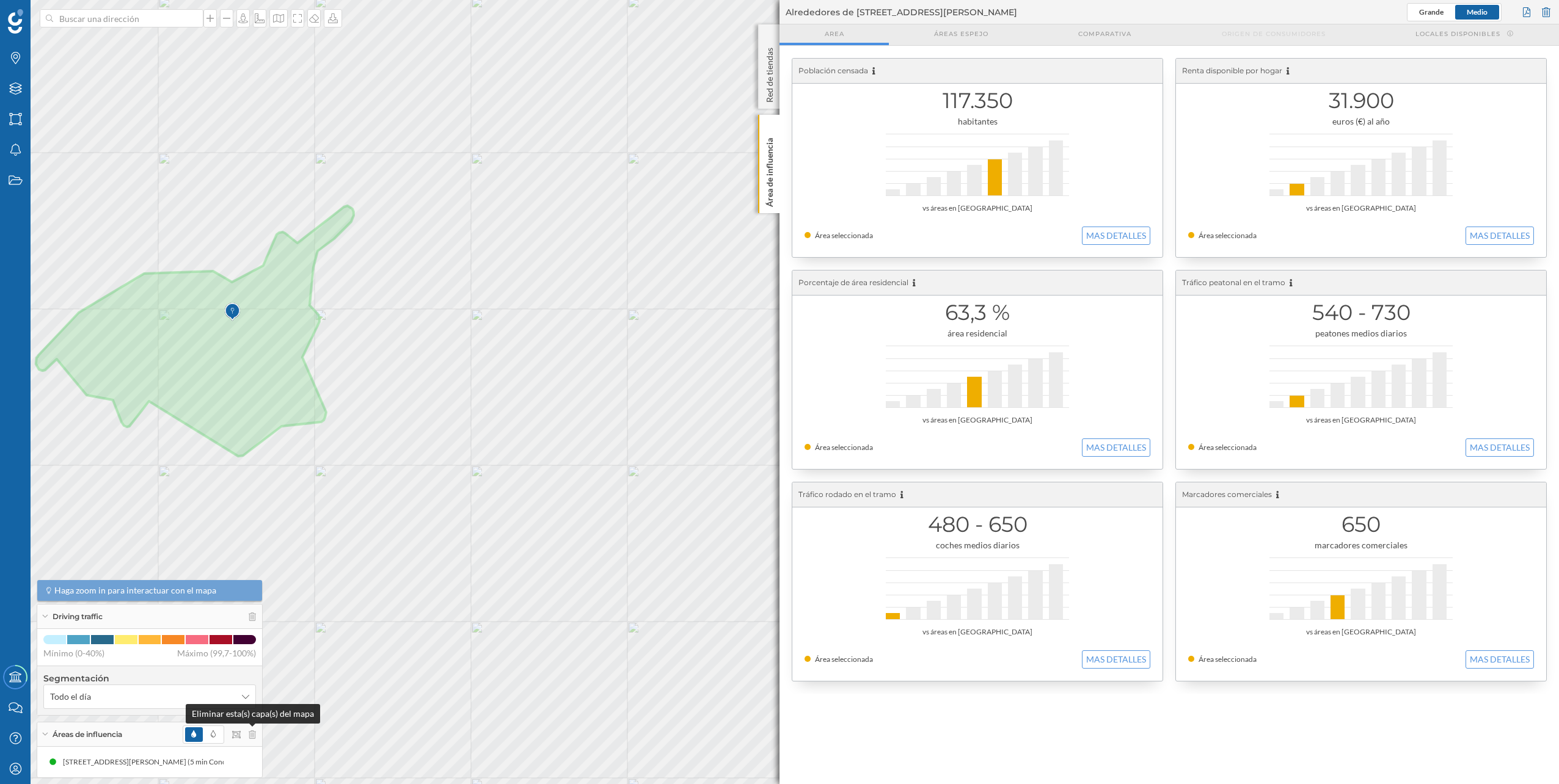
click at [250, 737] on icon at bounding box center [252, 734] width 7 height 9
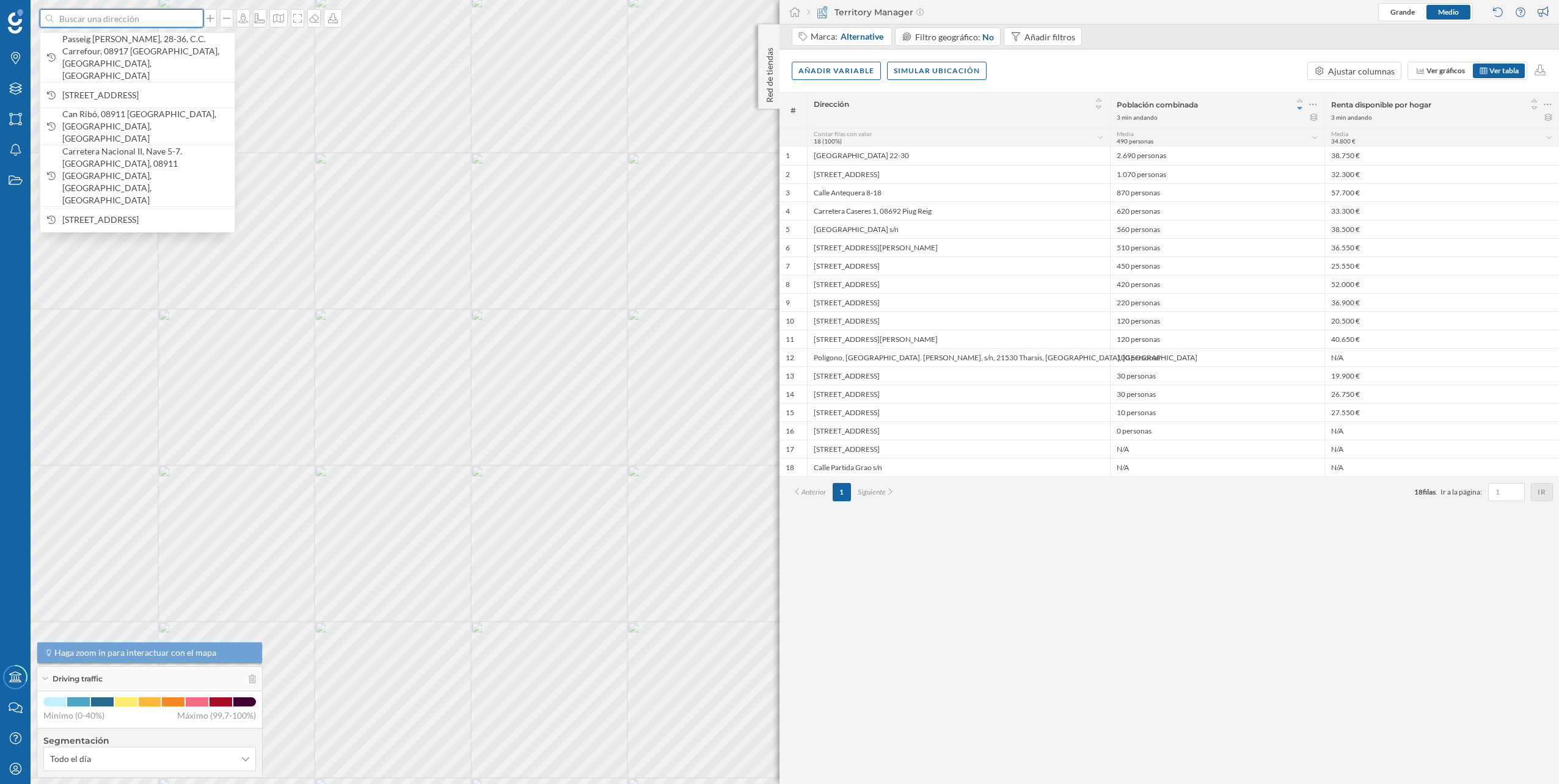
click at [106, 14] on input at bounding box center [121, 18] width 137 height 18
paste input "[STREET_ADDRESS][PERSON_NAME]"
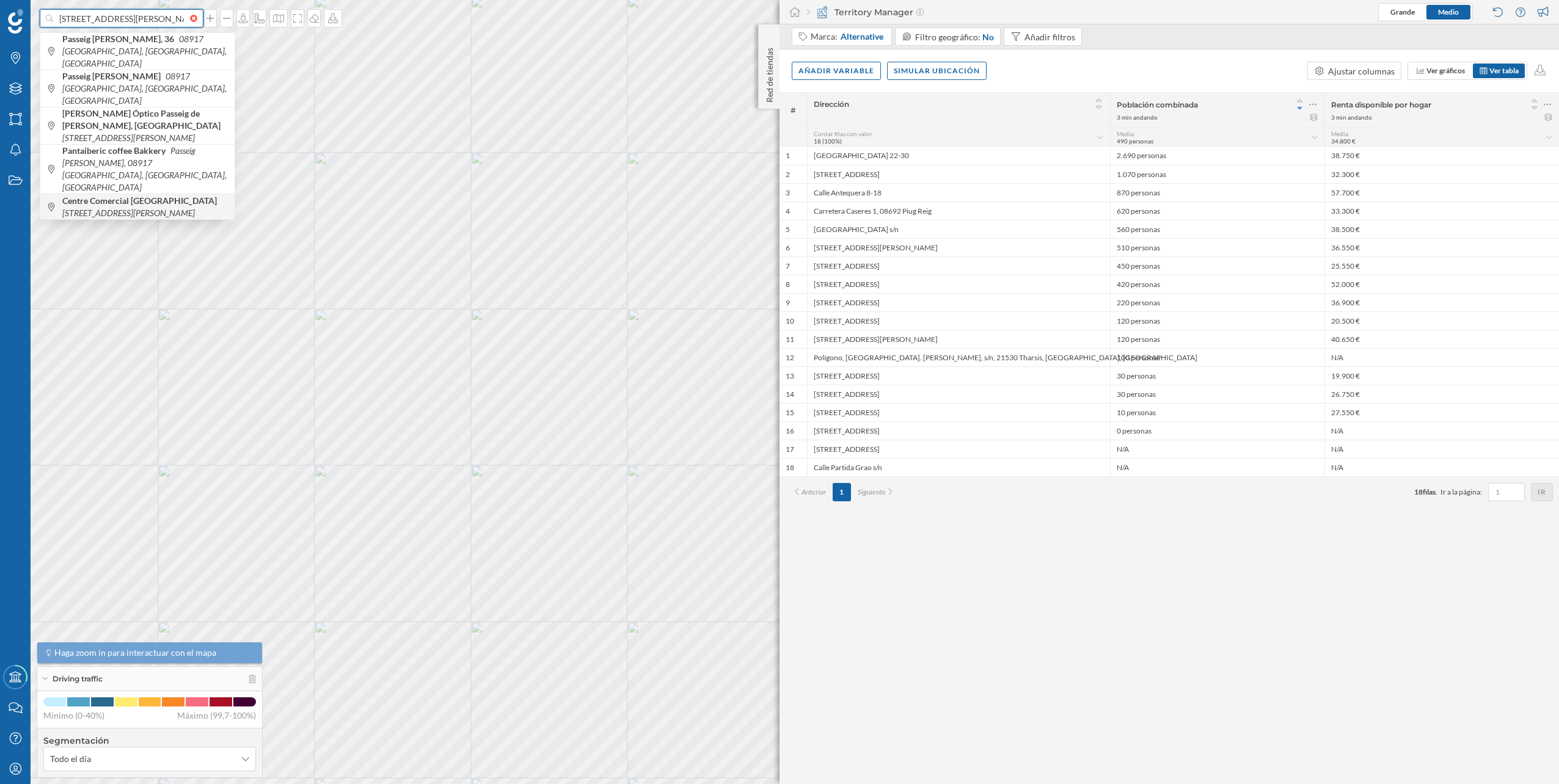
type input "[STREET_ADDRESS][PERSON_NAME] montigola"
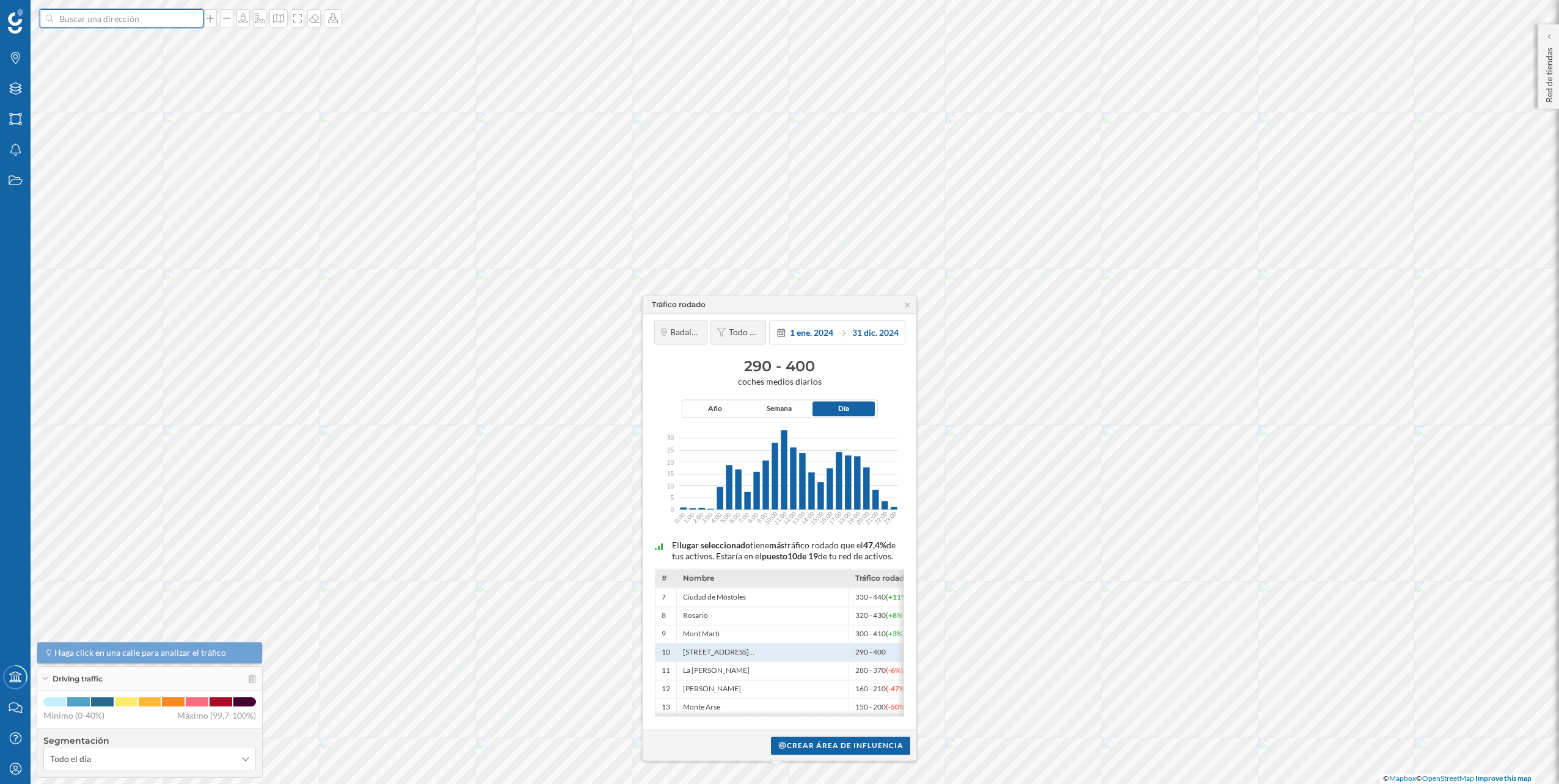
click at [179, 18] on input at bounding box center [121, 18] width 137 height 18
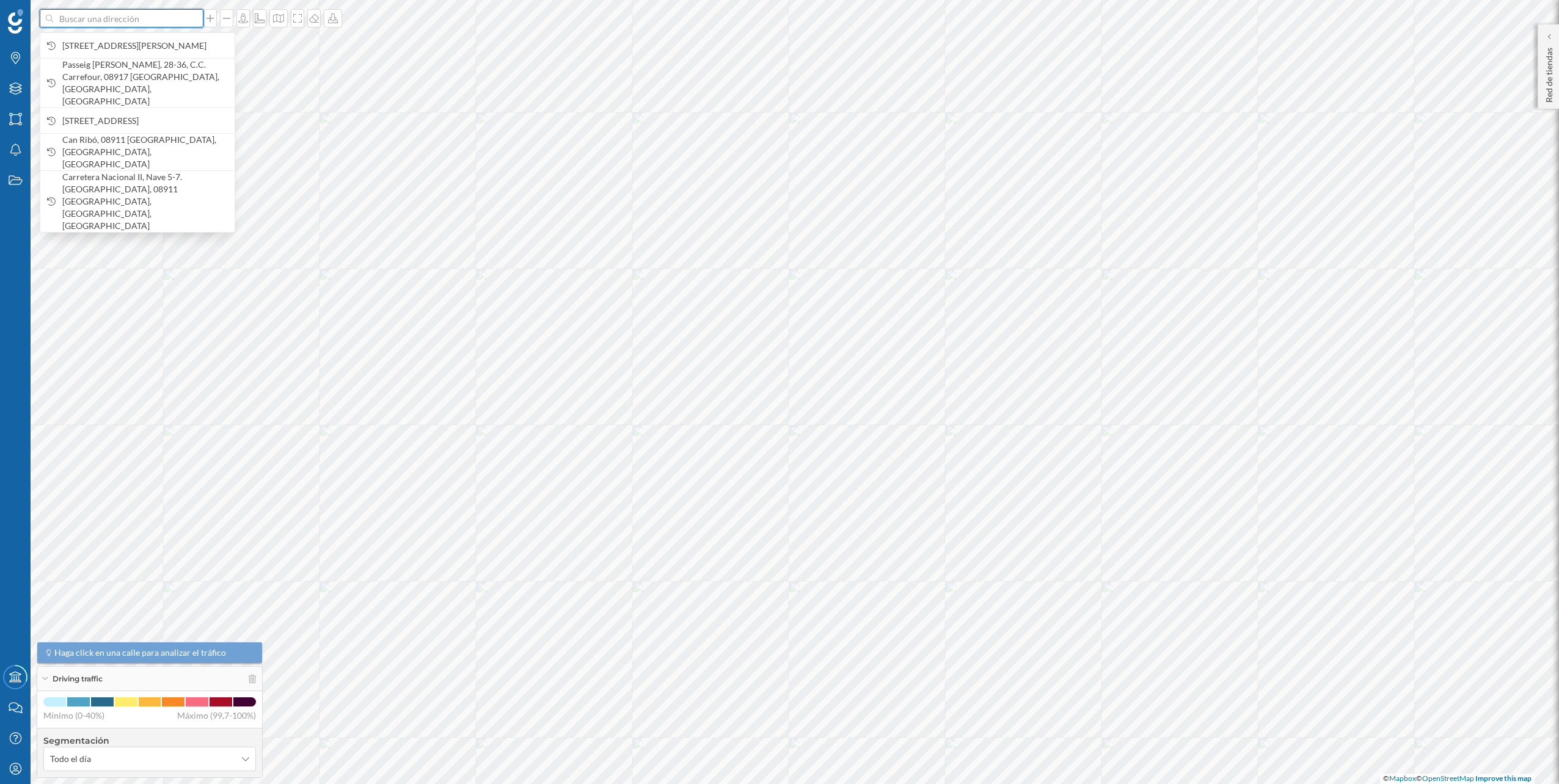
paste input "C. [PERSON_NAME][STREET_ADDRESS]"
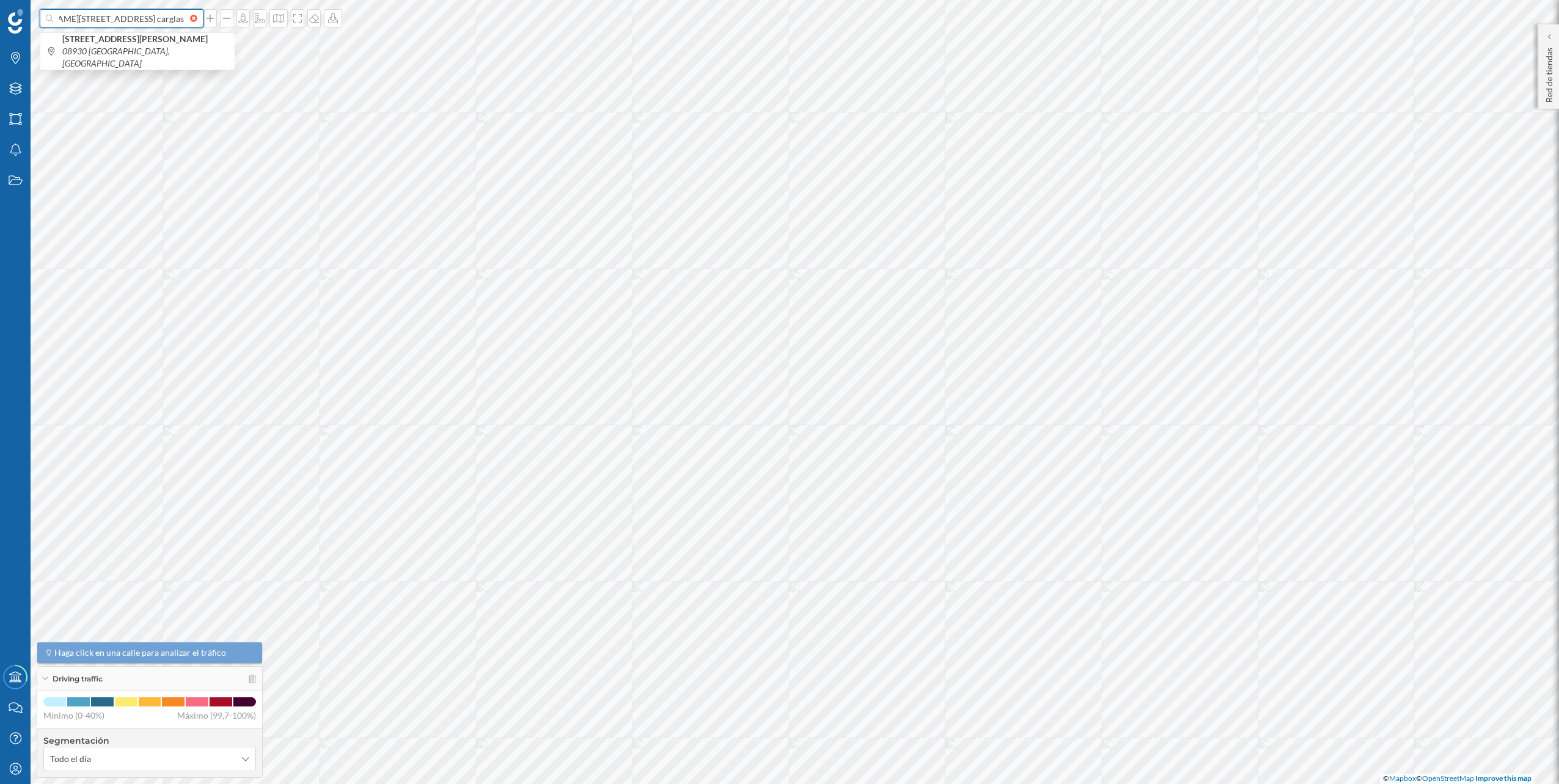
scroll to position [0, 79]
type input "C. [PERSON_NAME][STREET_ADDRESS] carglass"
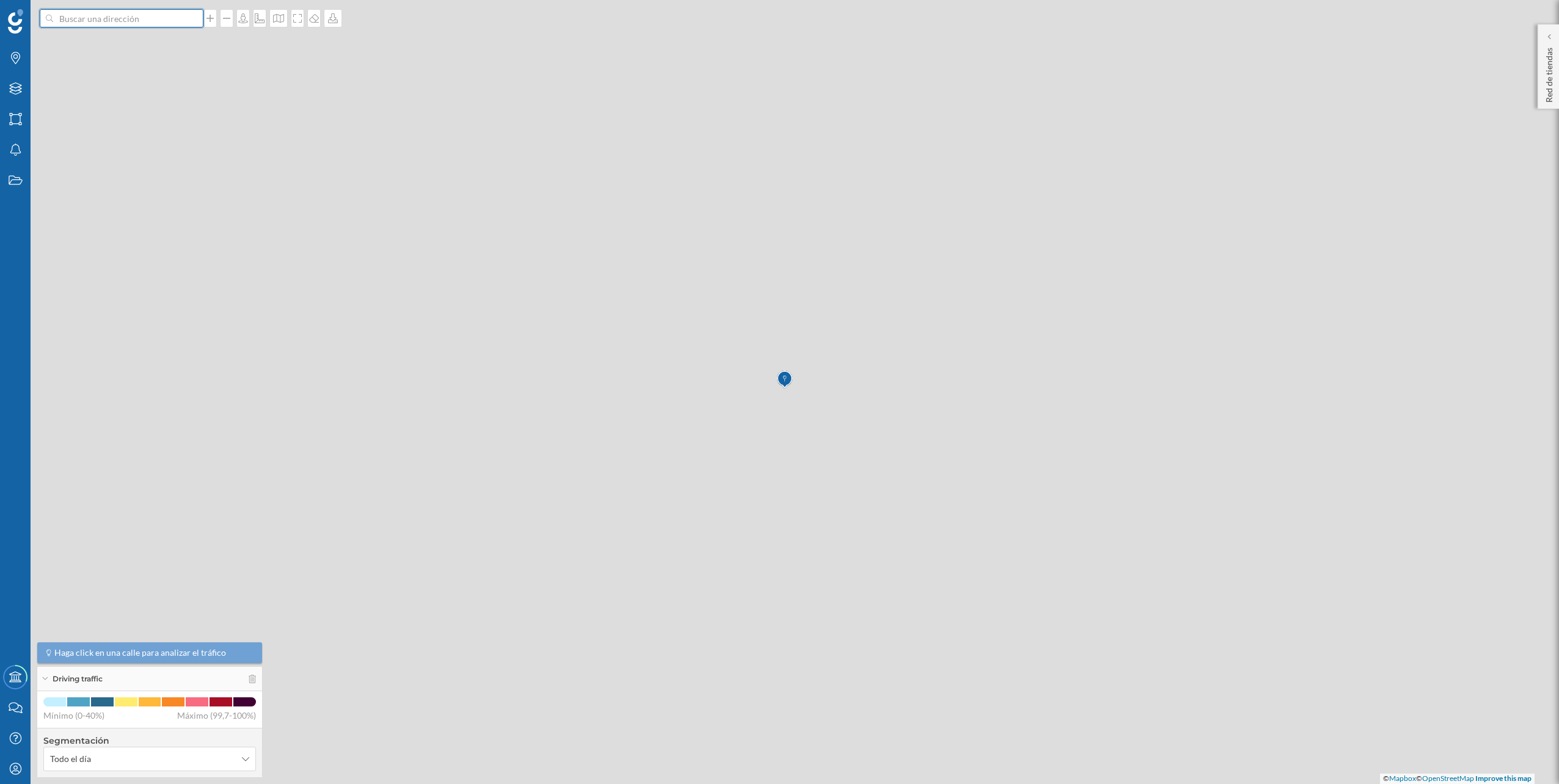
scroll to position [0, 0]
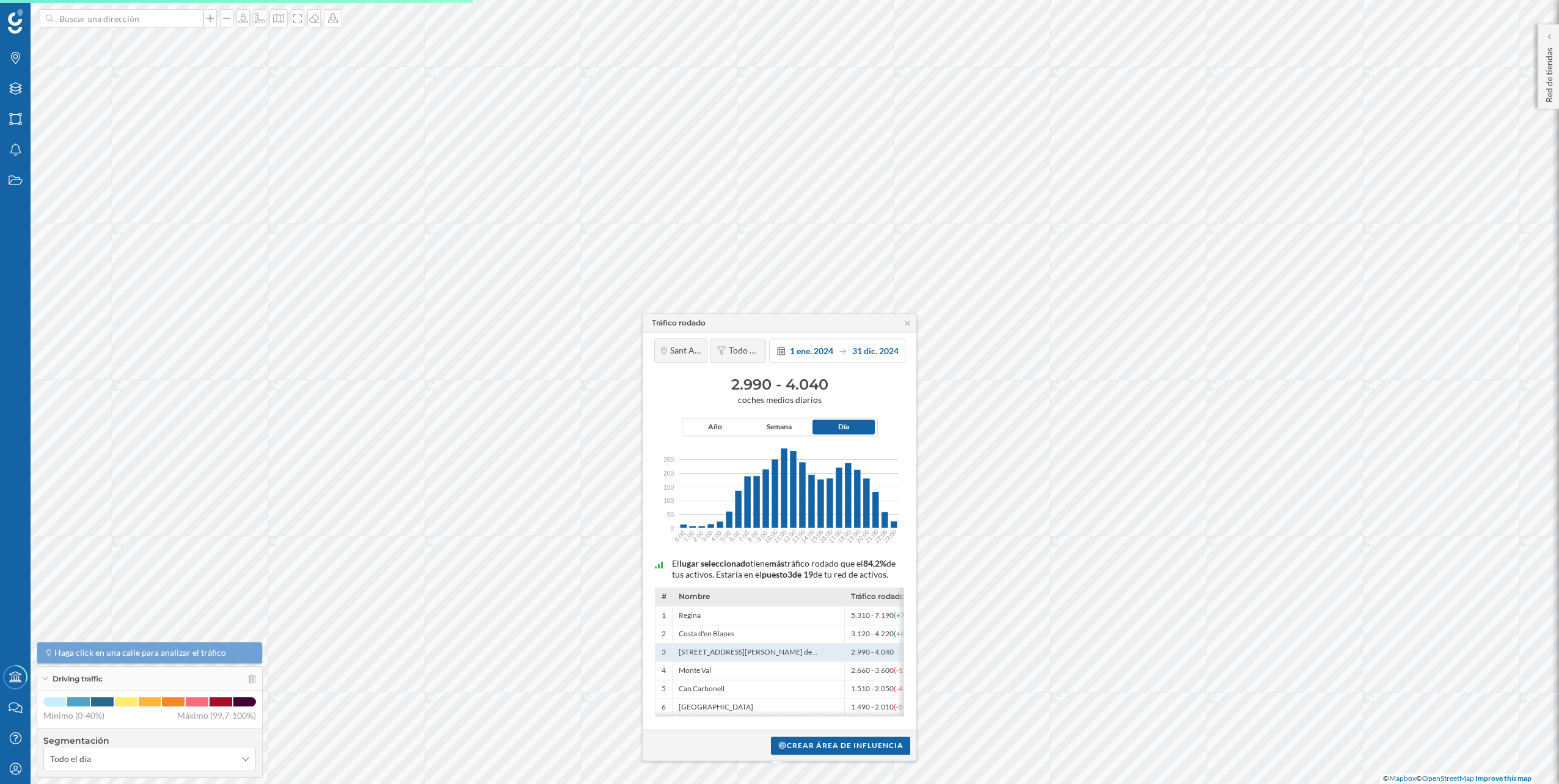
click at [812, 375] on h3 "2.990 - 4.040" at bounding box center [779, 384] width 261 height 20
copy div "2.990 - 4.040"
click at [6, 78] on div "Capas" at bounding box center [15, 88] width 30 height 30
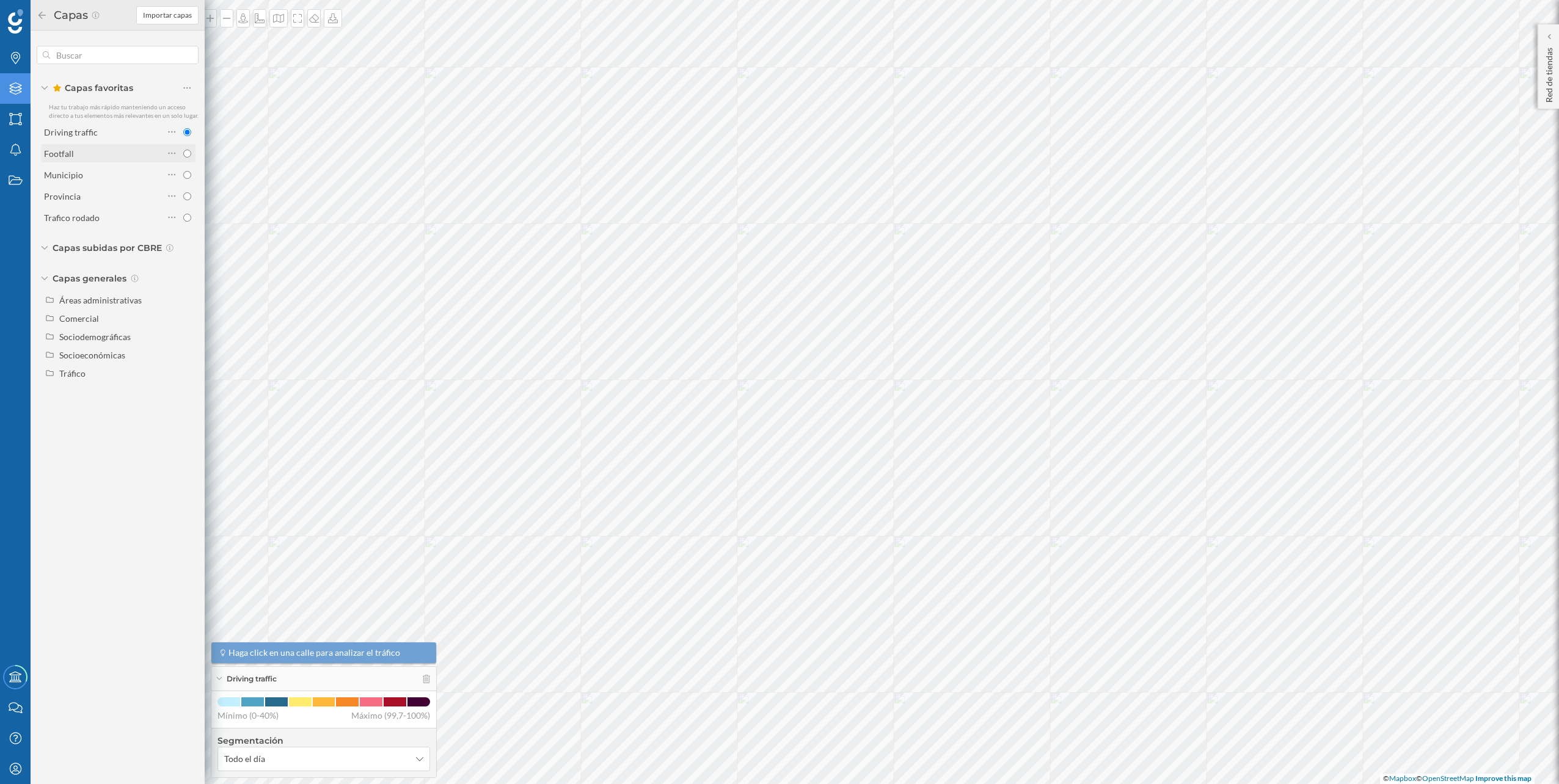
click at [99, 159] on div "Footfall" at bounding box center [103, 153] width 120 height 13
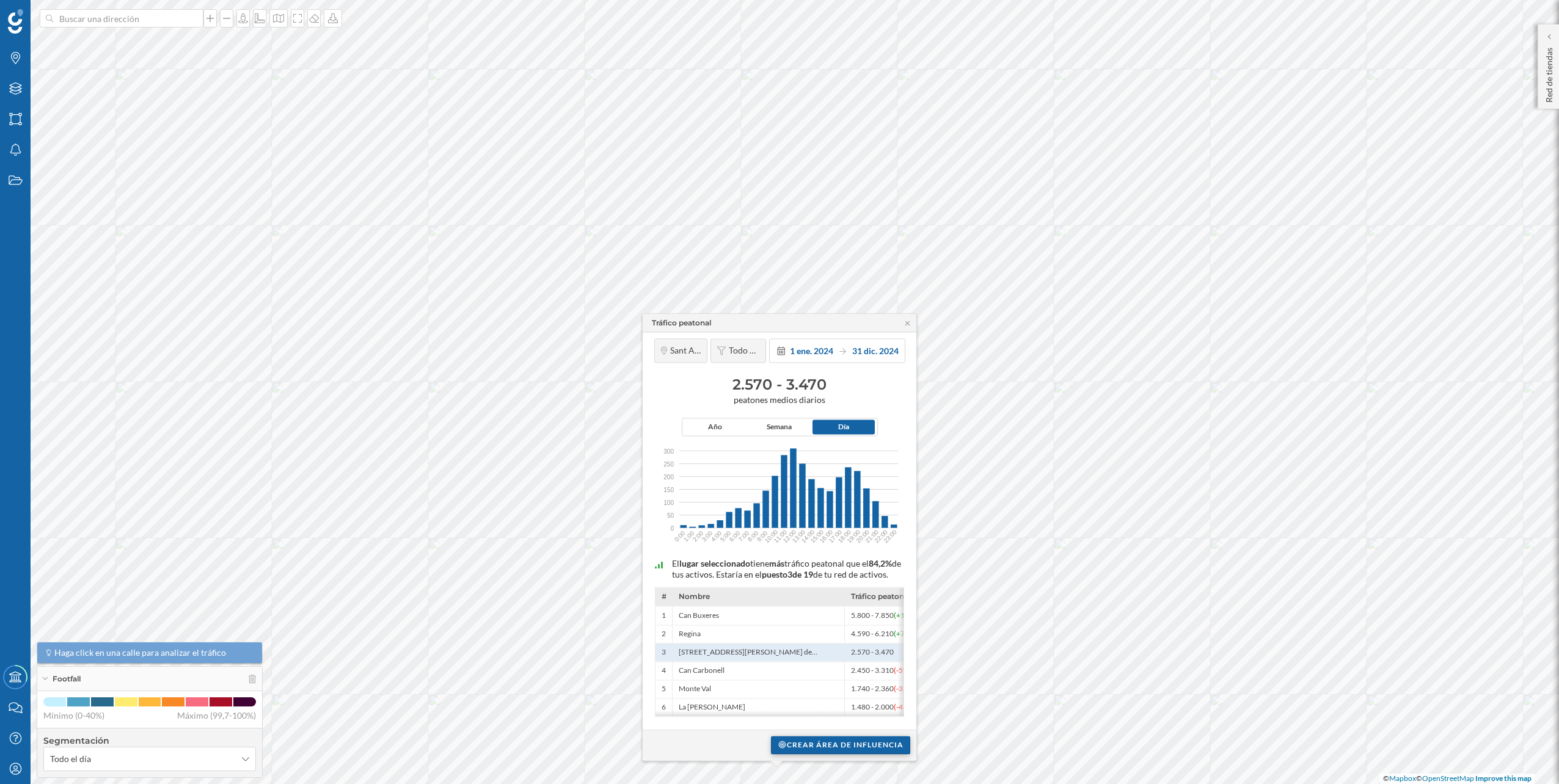
click at [842, 744] on div "Crear área de influencia" at bounding box center [840, 744] width 139 height 18
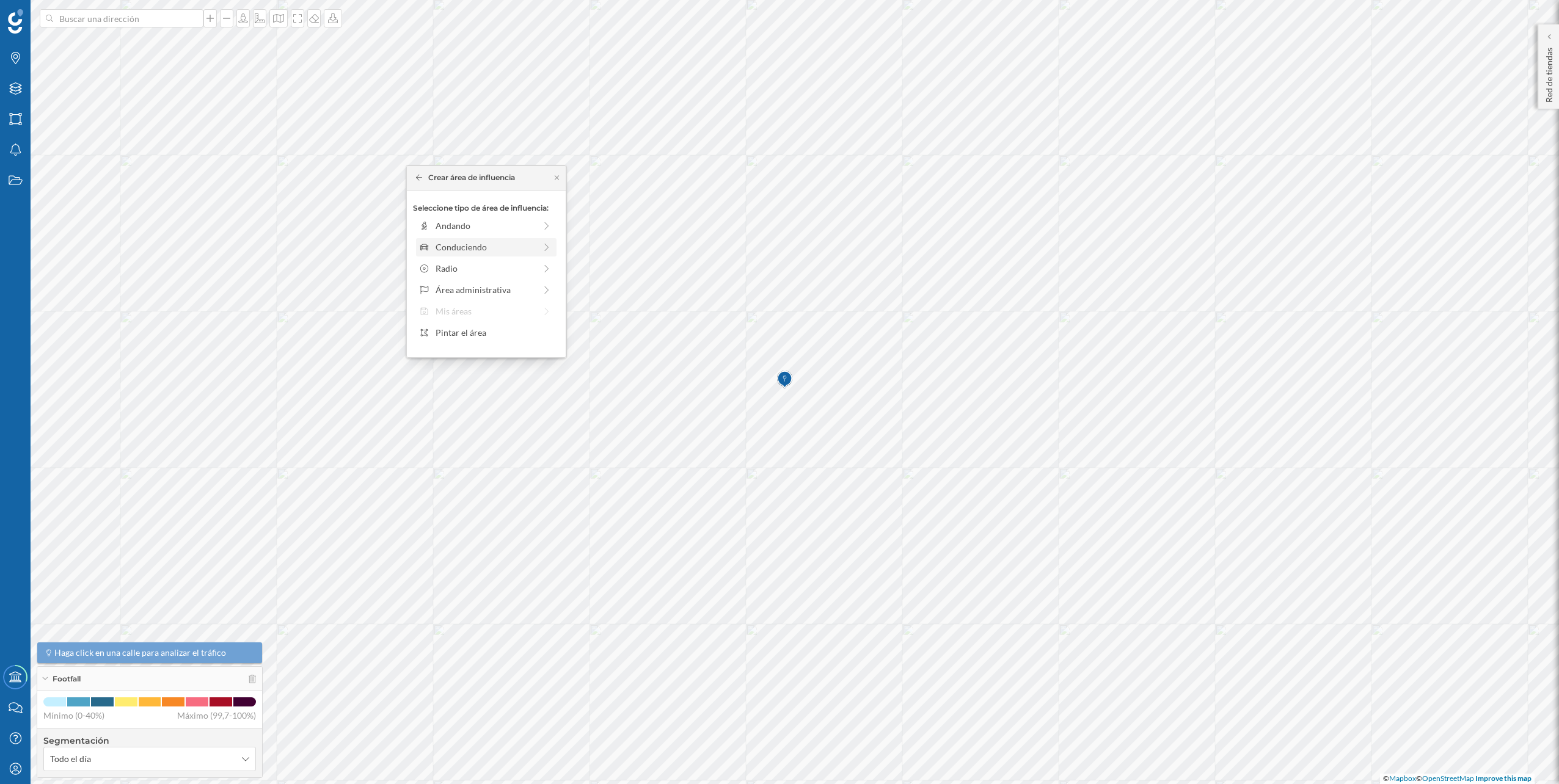
click at [507, 248] on div "Conduciendo" at bounding box center [485, 247] width 99 height 13
click at [444, 240] on div at bounding box center [444, 239] width 2 height 4
click at [468, 328] on div "Crear área de influencia" at bounding box center [486, 333] width 147 height 18
